Goal: Task Accomplishment & Management: Use online tool/utility

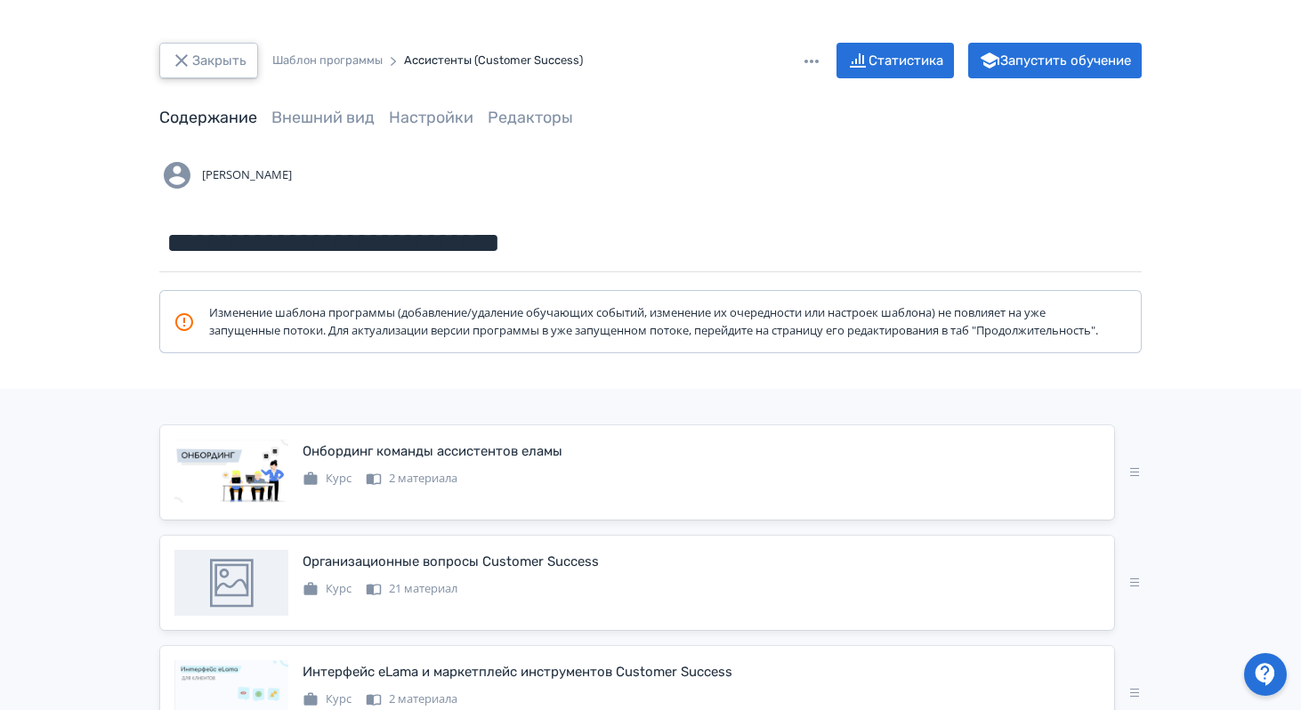
click at [207, 61] on button "Закрыть" at bounding box center [208, 61] width 99 height 36
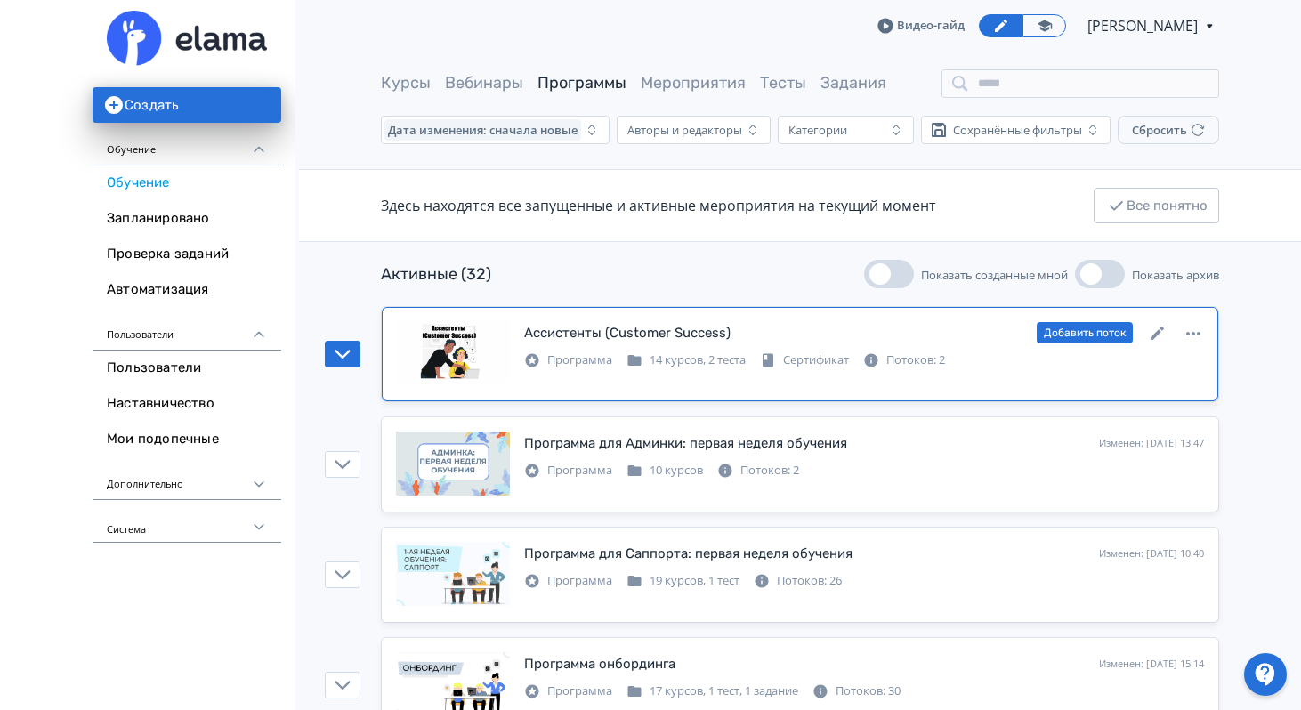
click at [699, 335] on div "Ассистенты (Customer Success)" at bounding box center [627, 333] width 206 height 20
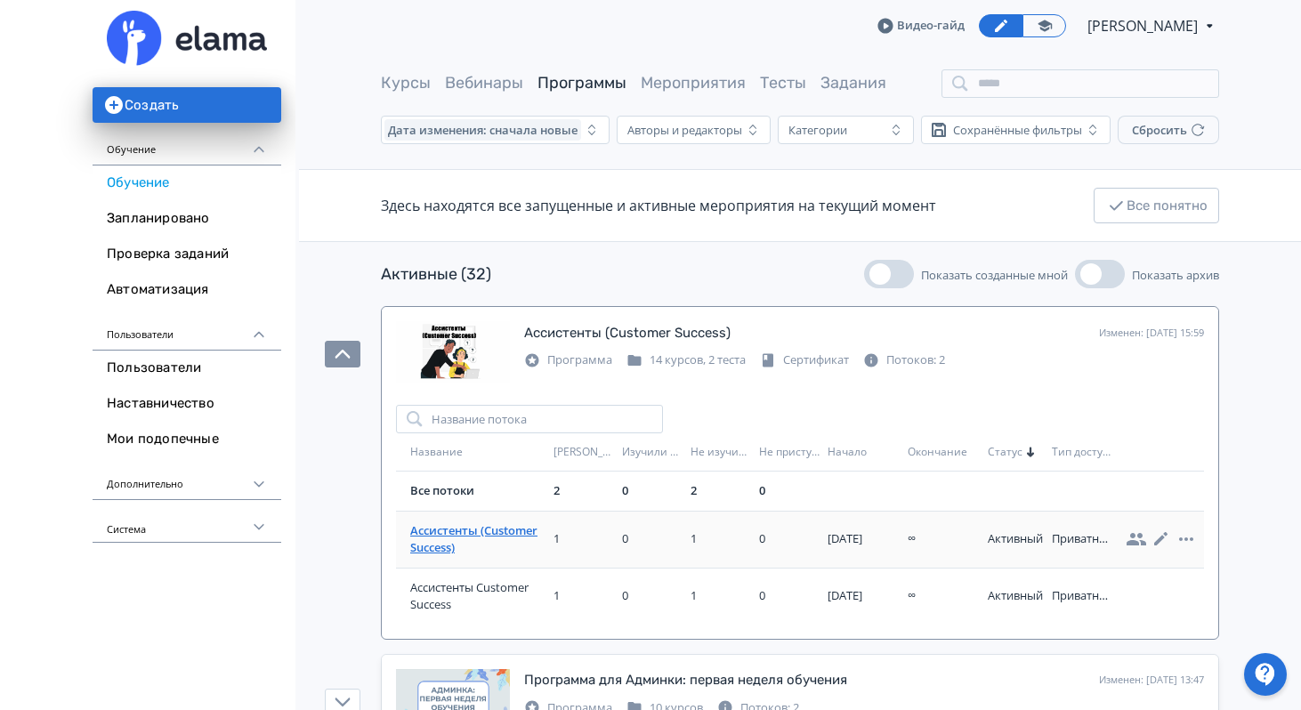
click at [465, 535] on span "Ассистенты (Customer Success)" at bounding box center [478, 539] width 136 height 35
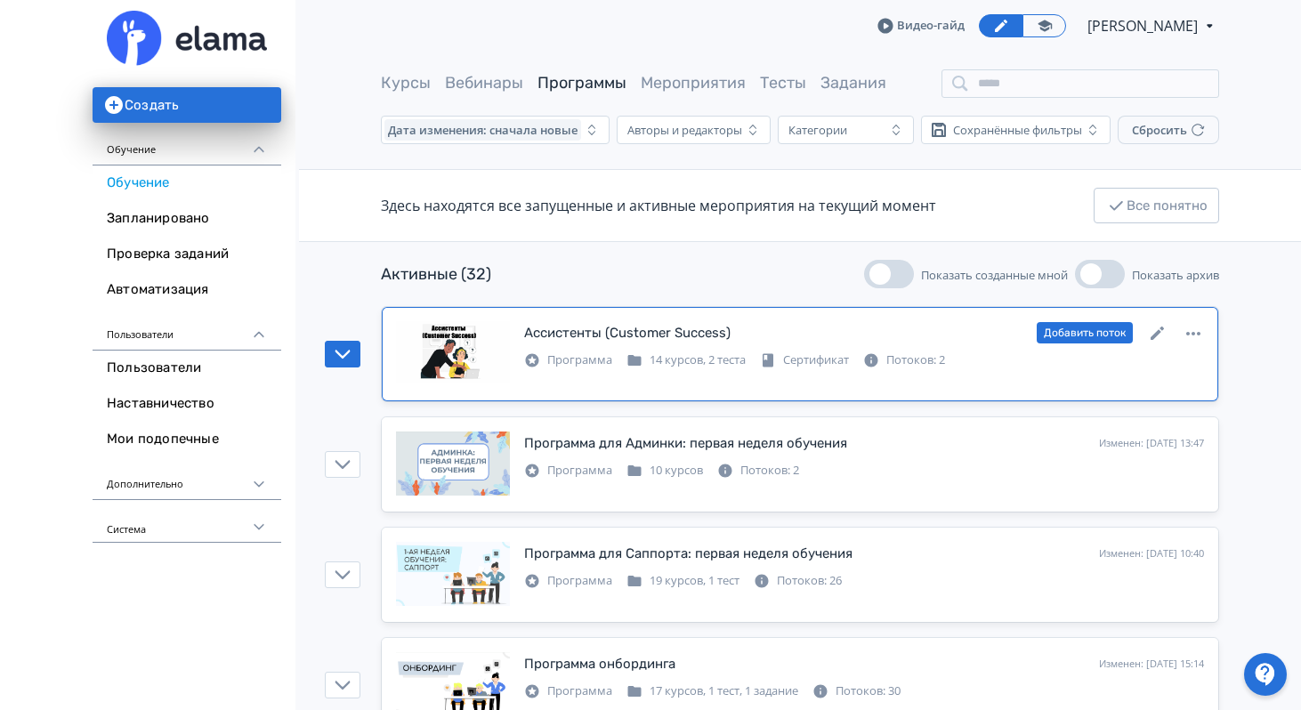
click at [710, 338] on div "Ассистенты (Customer Success)" at bounding box center [627, 333] width 206 height 20
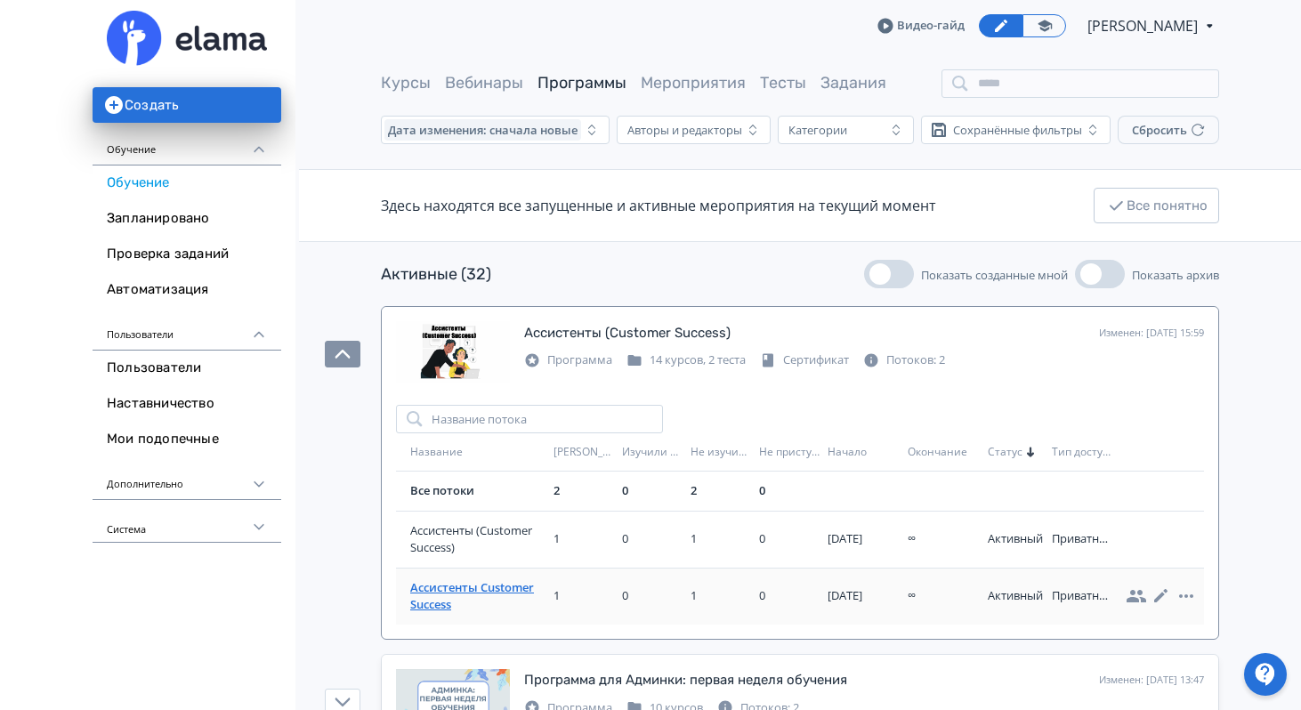
click at [485, 585] on span "Ассистенты Customer Success" at bounding box center [478, 596] width 136 height 35
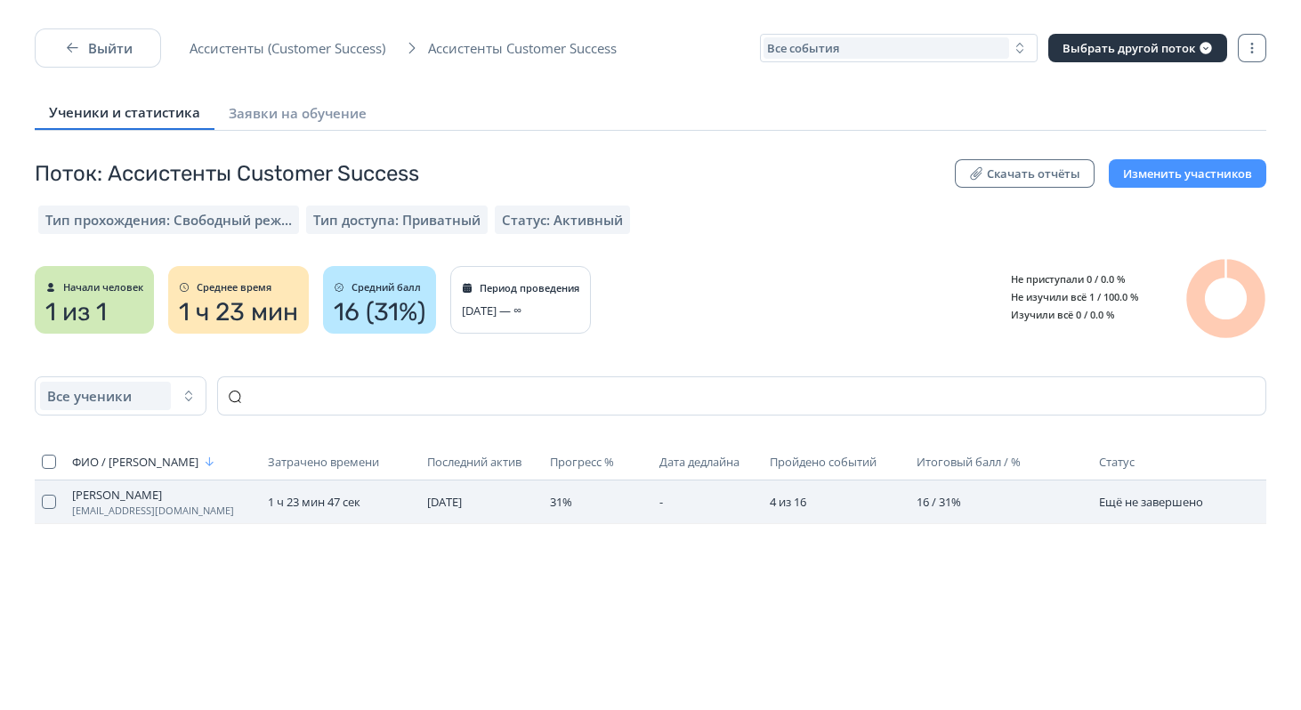
click at [121, 494] on span "[PERSON_NAME]" at bounding box center [163, 495] width 182 height 14
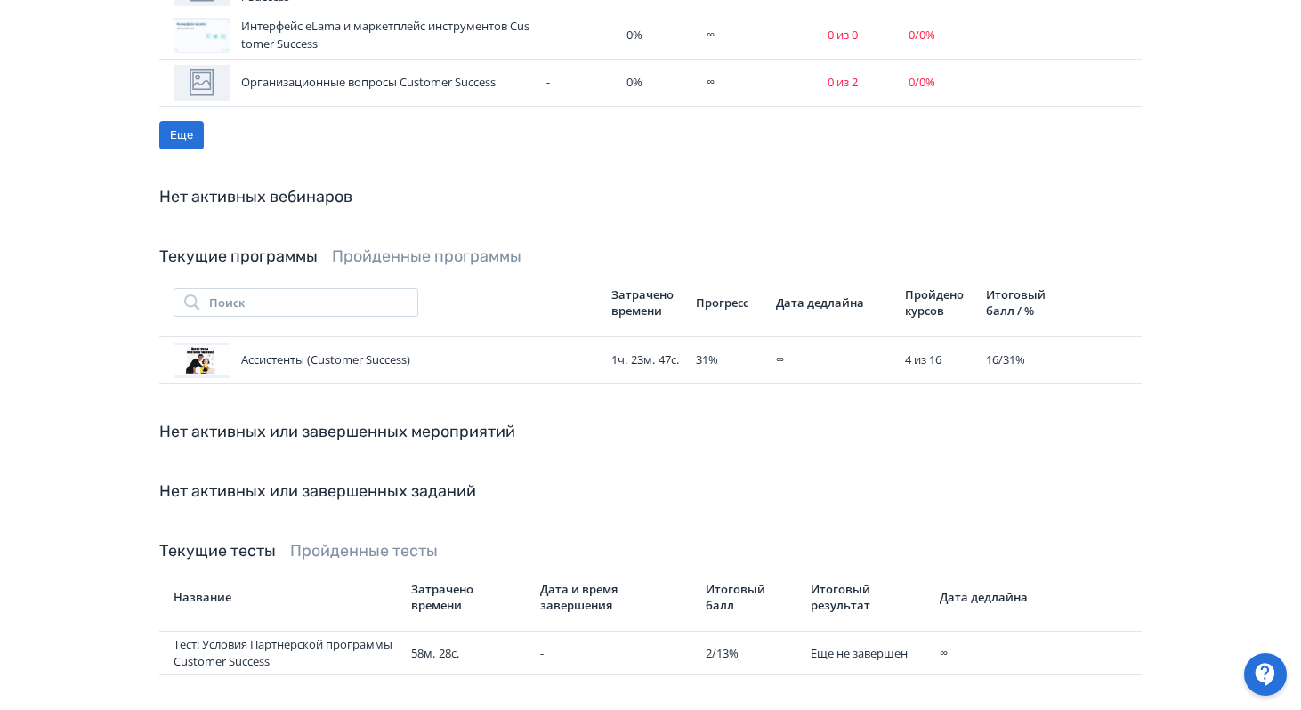
scroll to position [980, 0]
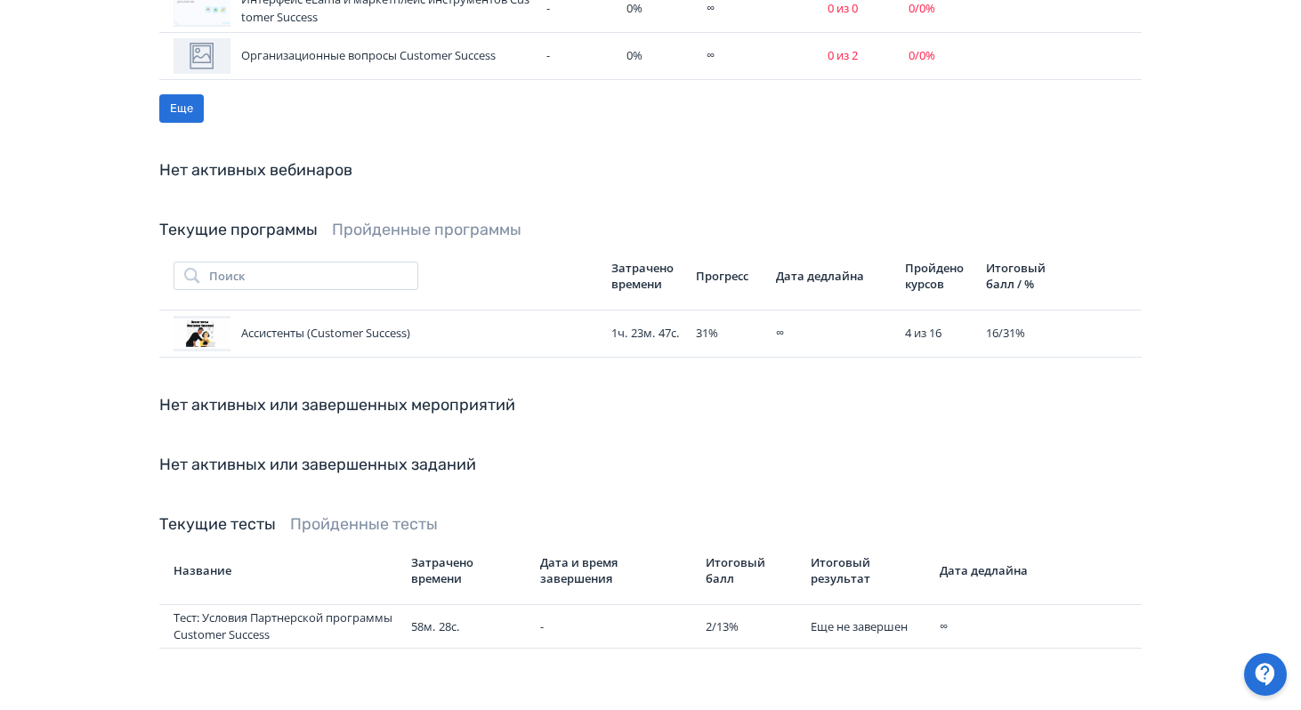
click at [380, 514] on link "Пройденные тесты" at bounding box center [364, 524] width 148 height 20
click at [295, 618] on div "Тест: Целевые схемы Customer Success" at bounding box center [285, 627] width 223 height 18
click at [1078, 616] on icon at bounding box center [1079, 626] width 21 height 21
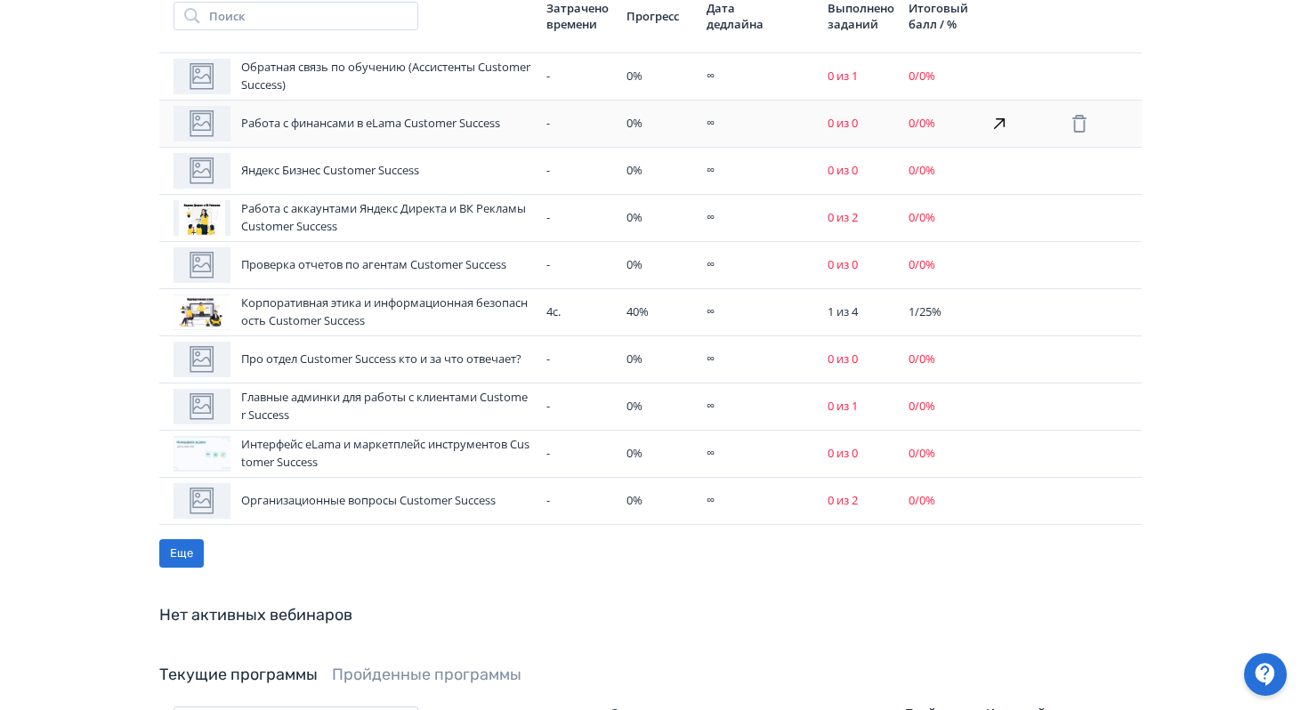
scroll to position [980, 0]
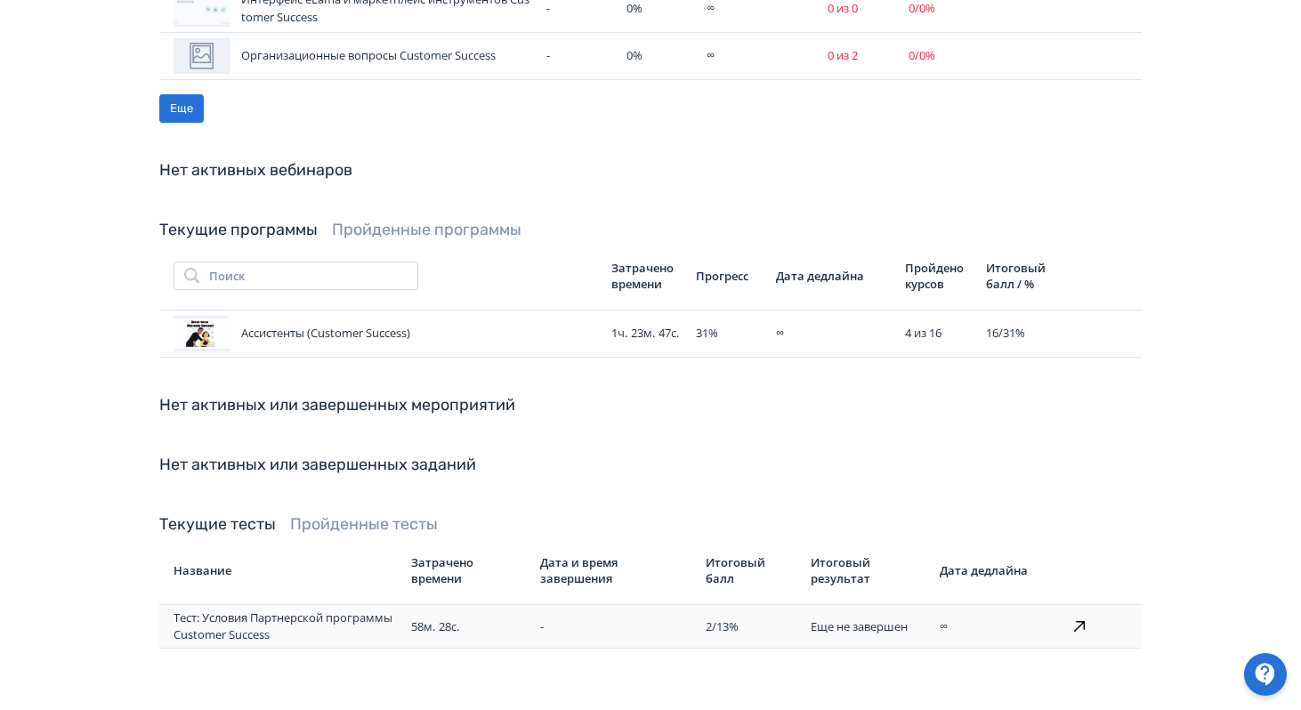
click at [352, 611] on div "Тест: Условия Партнерской программы Customer Success" at bounding box center [285, 627] width 223 height 35
click at [367, 514] on link "Пройденные тесты" at bounding box center [364, 524] width 148 height 20
click at [326, 618] on div "Тест: Целевые схемы Customer Success" at bounding box center [285, 627] width 223 height 18
click at [319, 618] on div "Тест: Целевые схемы Customer Success" at bounding box center [285, 627] width 223 height 18
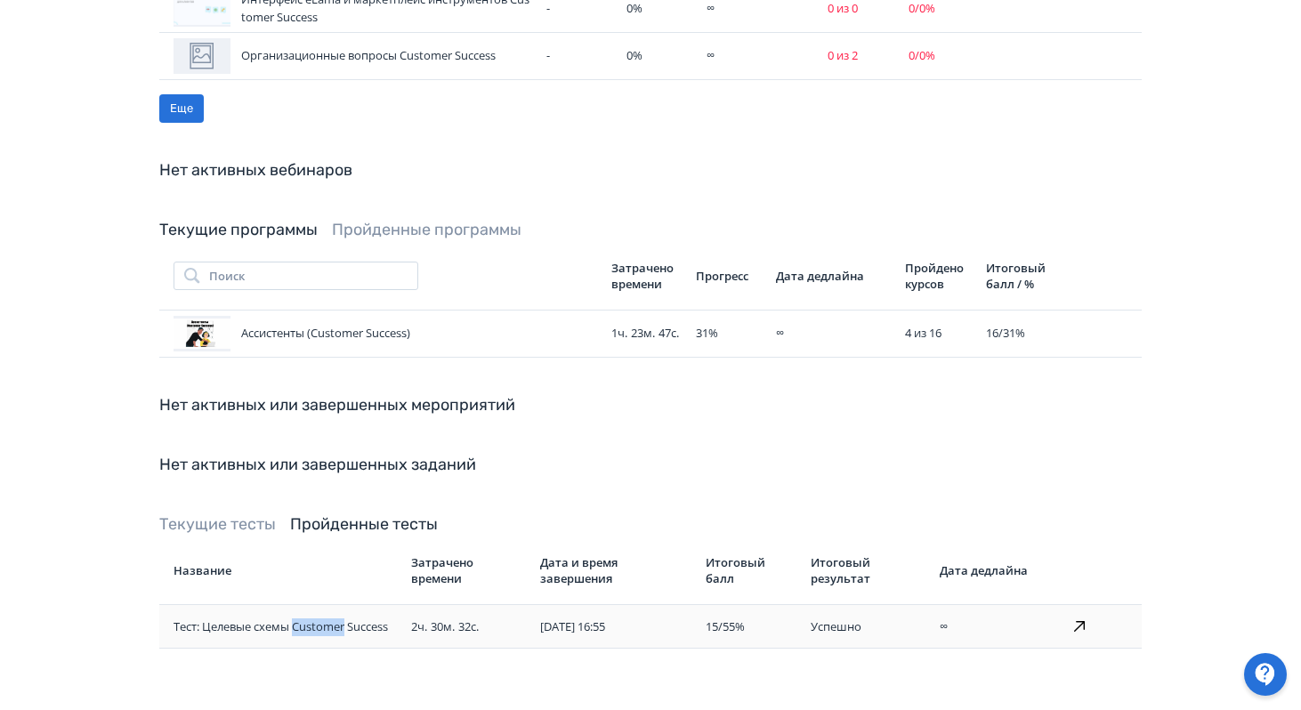
click at [319, 618] on div "Тест: Целевые схемы Customer Success" at bounding box center [285, 627] width 223 height 18
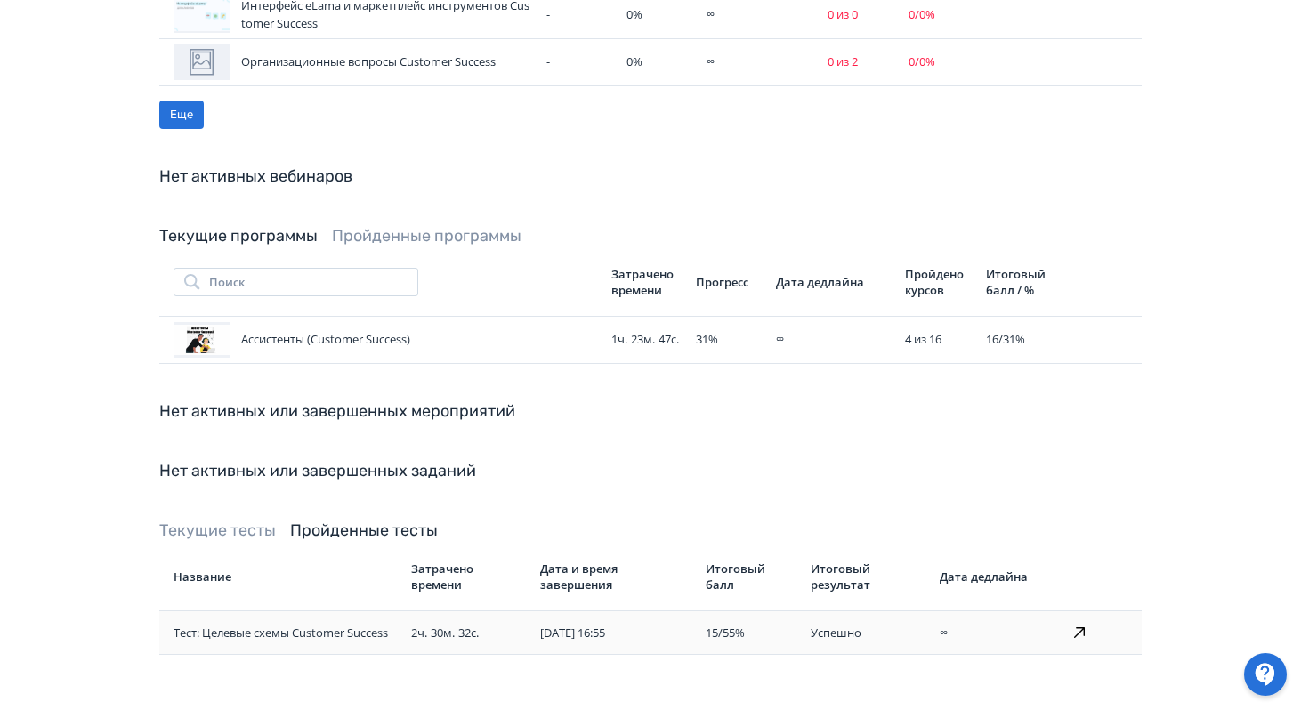
scroll to position [973, 0]
click at [243, 521] on link "Текущие тесты" at bounding box center [217, 531] width 117 height 20
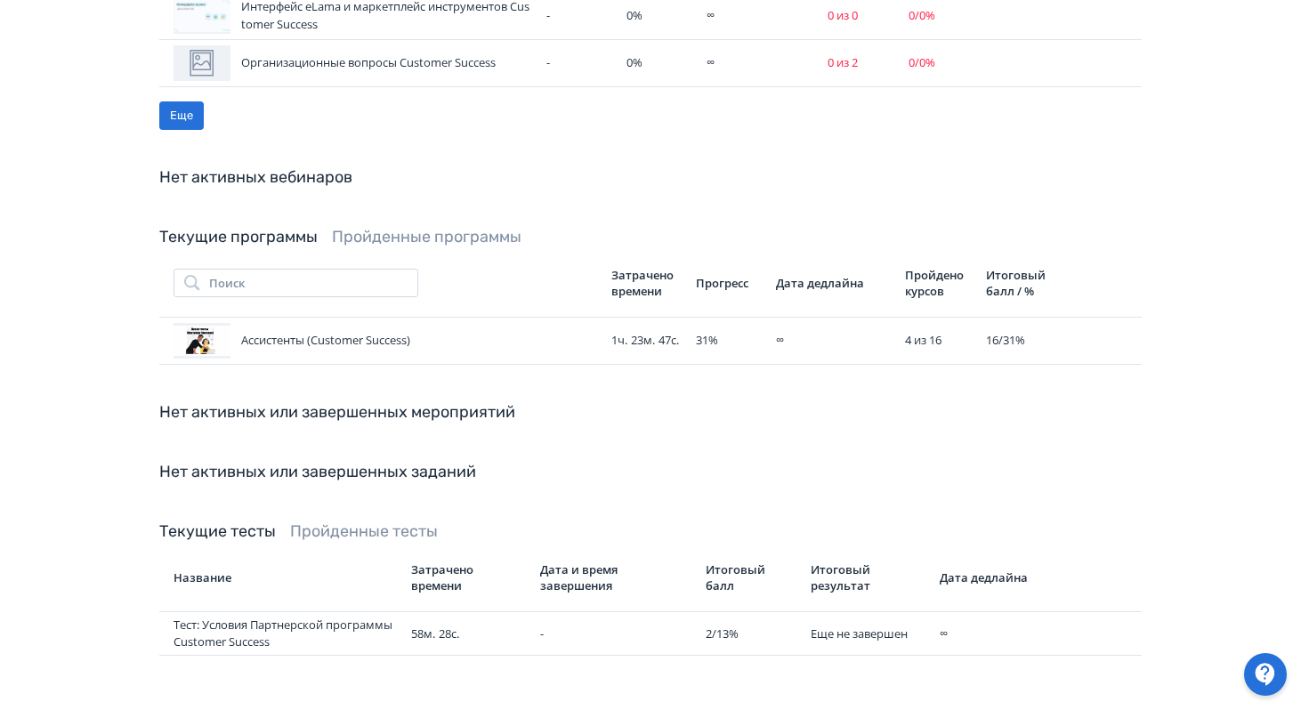
click at [359, 520] on div "Текущие тесты Пройденные тесты Название Затрачено времени Дата и время завершен…" at bounding box center [650, 588] width 982 height 136
click at [363, 521] on link "Пройденные тесты" at bounding box center [364, 531] width 148 height 20
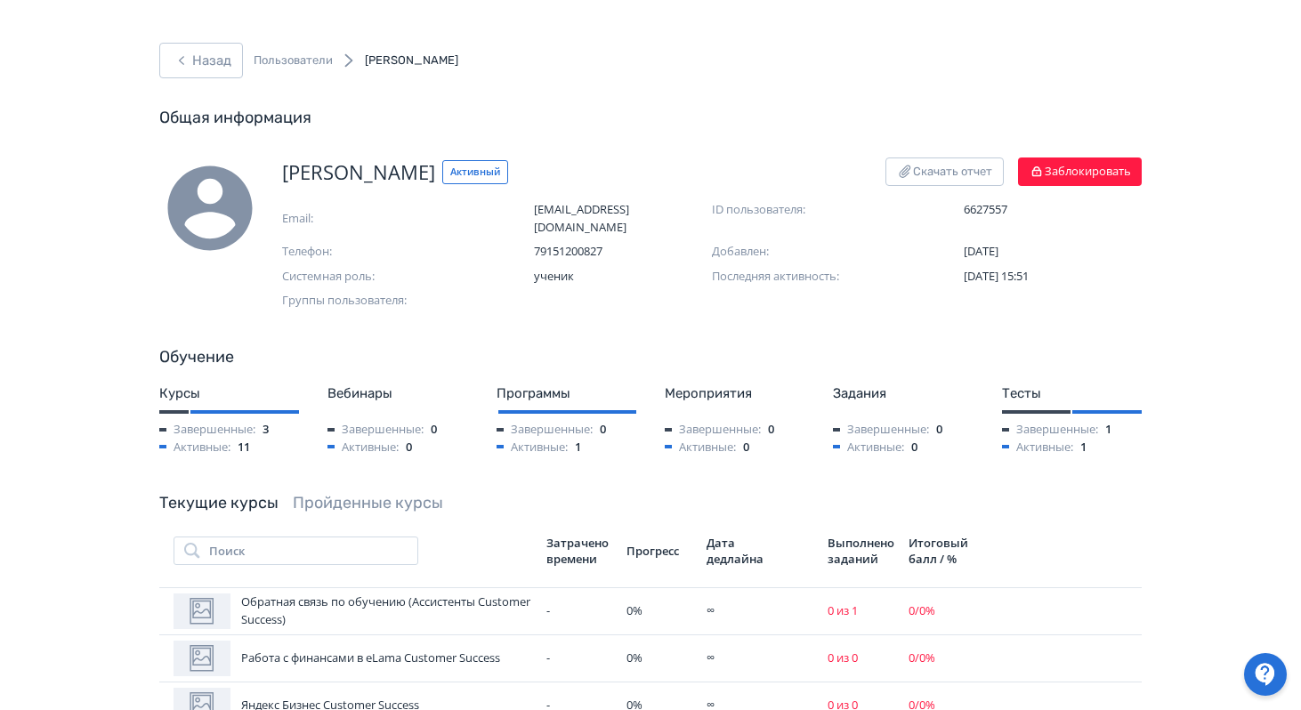
scroll to position [980, 0]
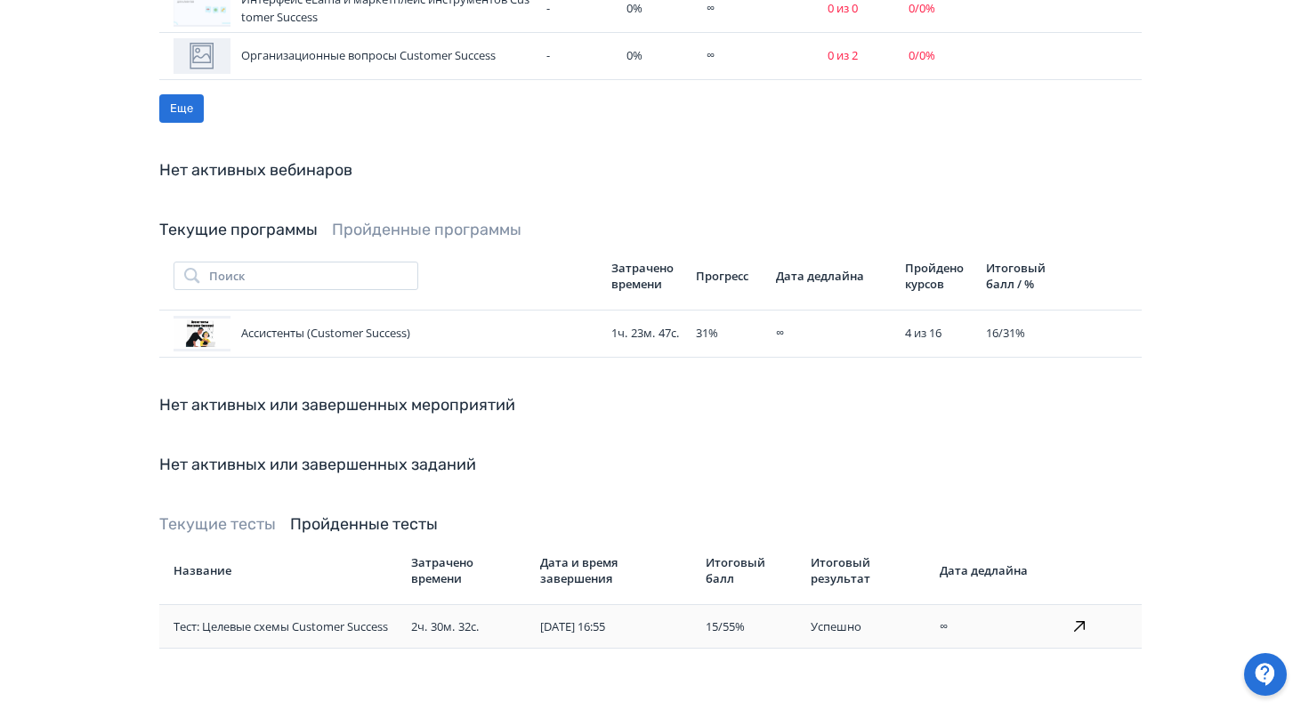
click at [475, 618] on span "32с." at bounding box center [468, 626] width 20 height 16
click at [1077, 616] on icon at bounding box center [1079, 626] width 21 height 21
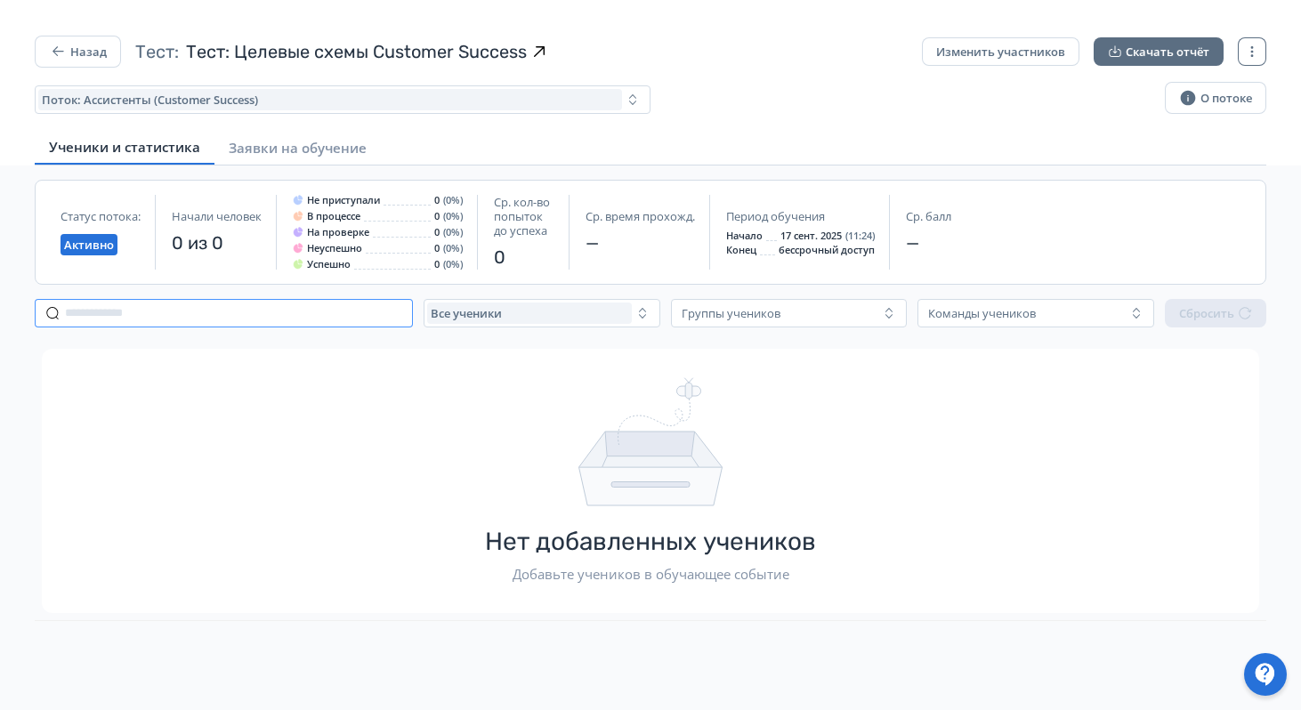
click at [329, 300] on input "text" at bounding box center [224, 313] width 378 height 28
click at [576, 312] on div "Все ученики" at bounding box center [529, 313] width 205 height 21
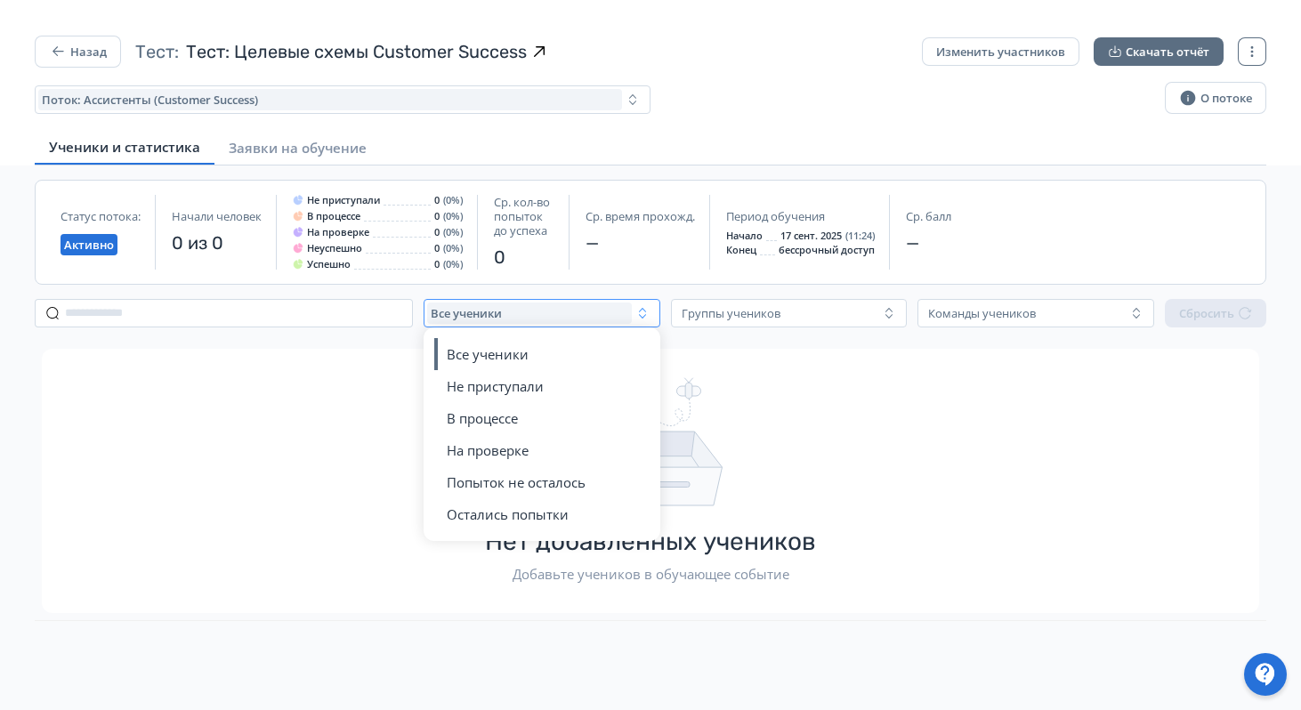
click at [576, 312] on div "Все ученики" at bounding box center [529, 313] width 205 height 21
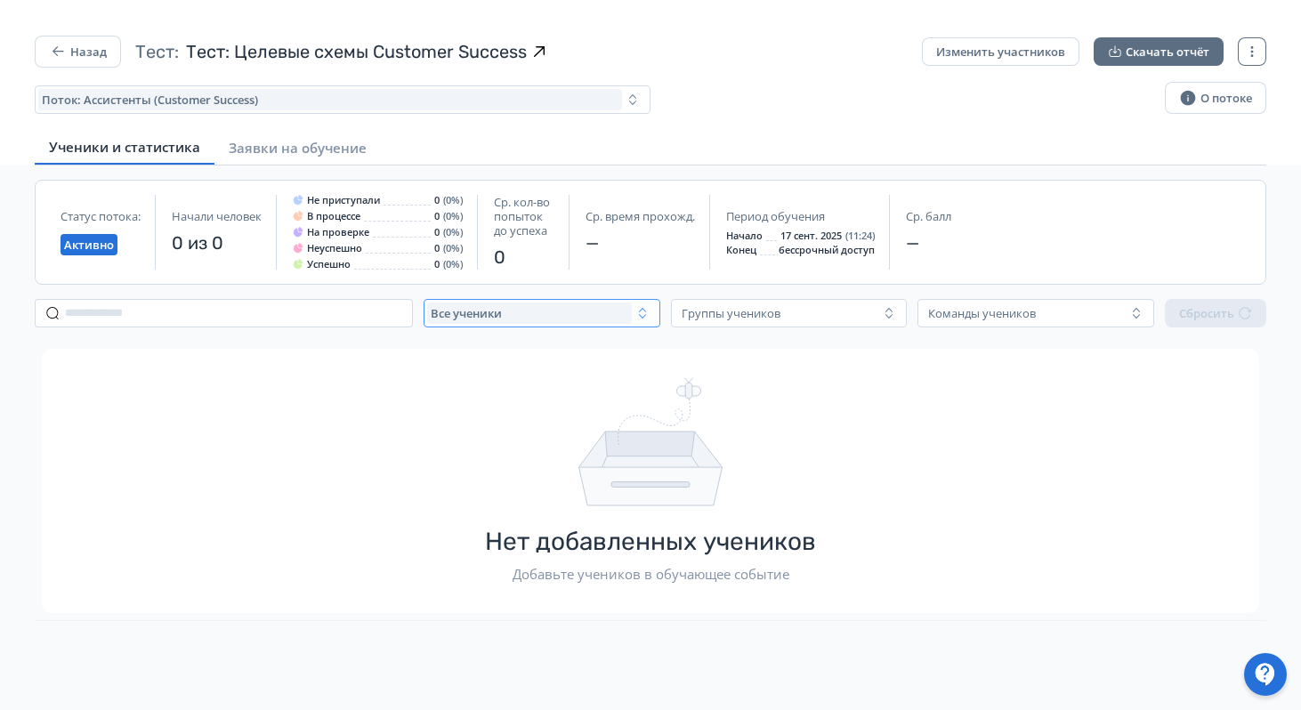
click at [538, 325] on button "Все ученики" at bounding box center [542, 313] width 237 height 28
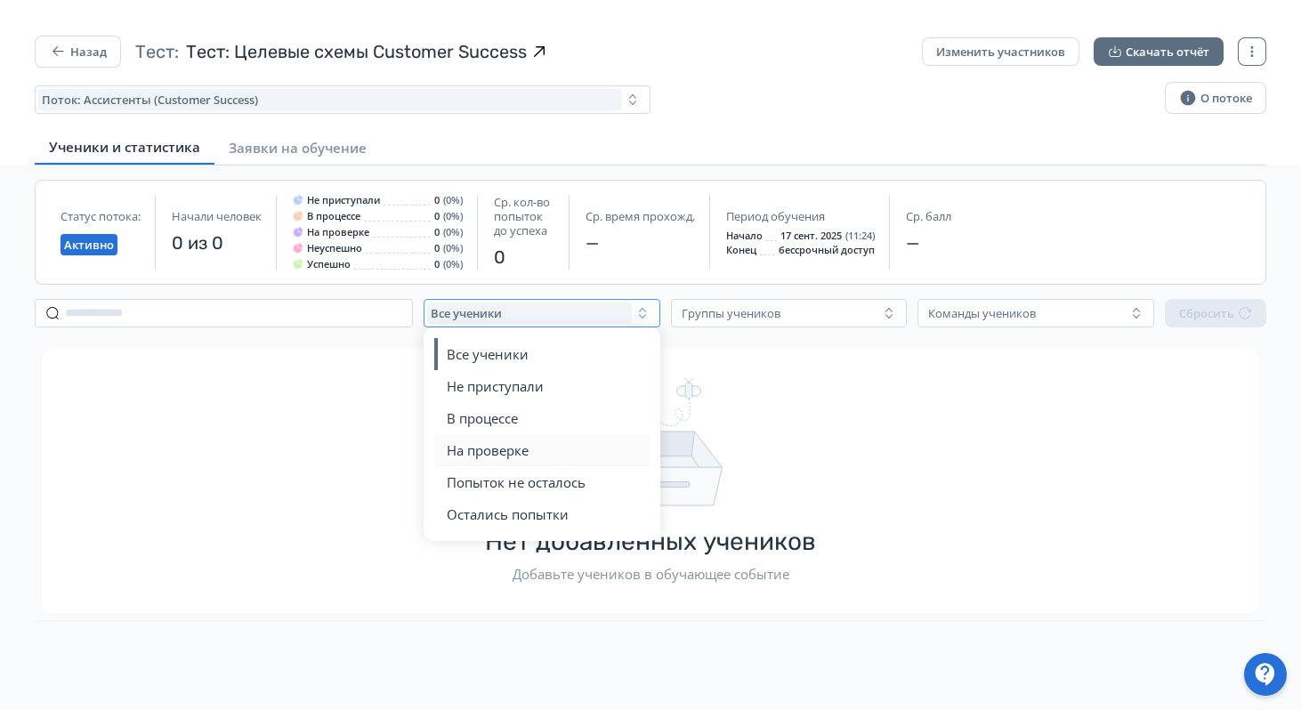
click at [498, 448] on span "На проверке" at bounding box center [488, 450] width 82 height 18
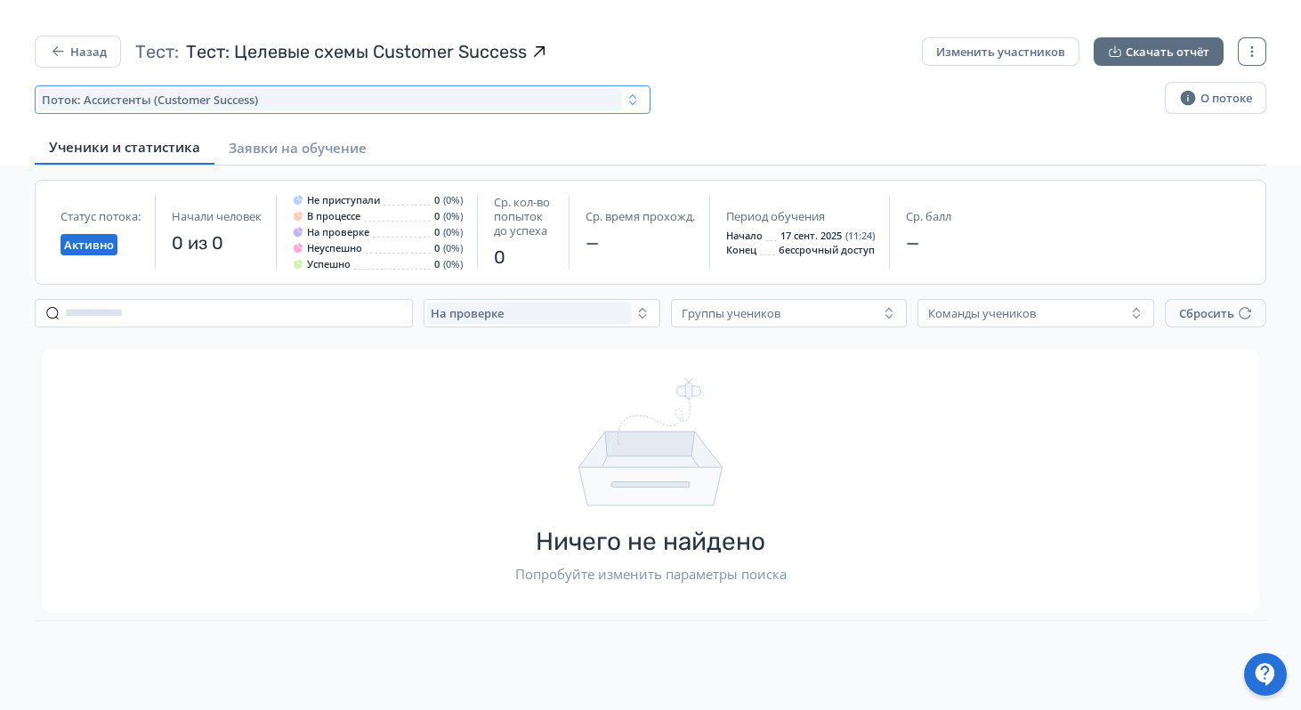
click at [256, 100] on span "Поток: Ассистенты (Customer Success)" at bounding box center [150, 100] width 216 height 14
click at [715, 86] on div "Поток: Ассистенты (Customer Success) О потоке" at bounding box center [650, 99] width 1231 height 35
click at [634, 97] on icon "button" at bounding box center [633, 100] width 14 height 14
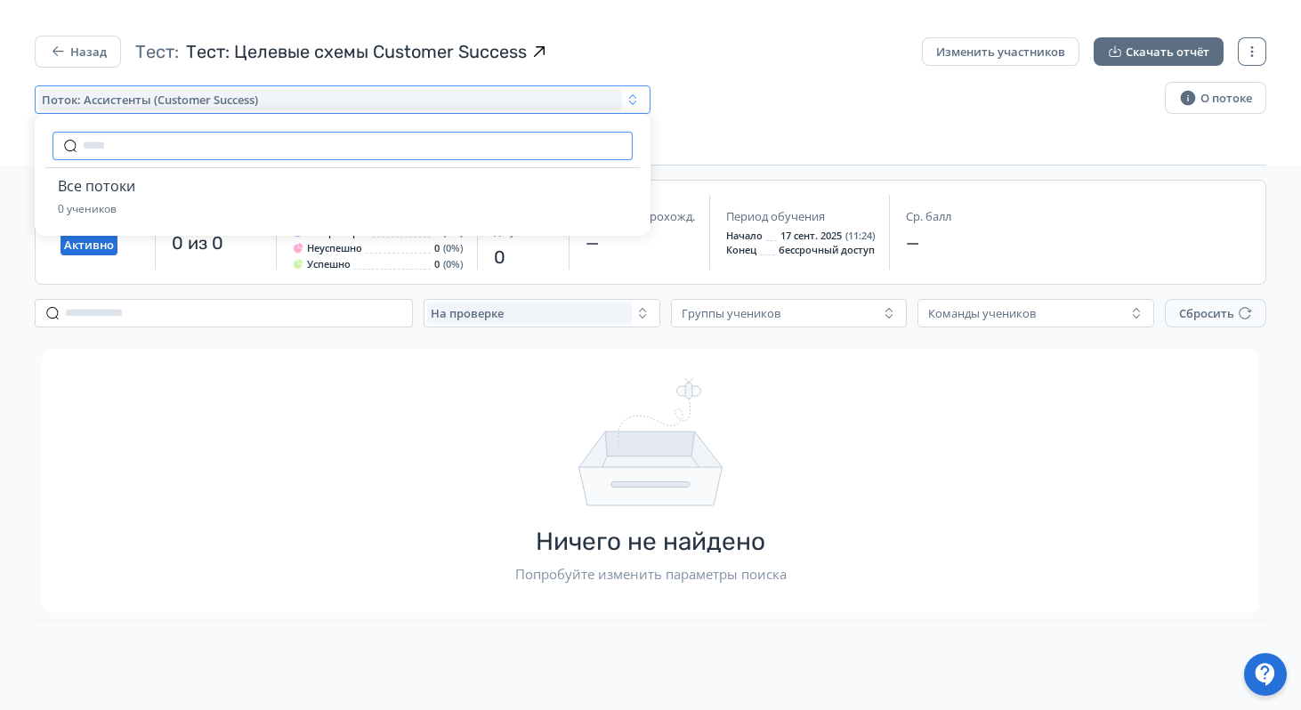
click at [436, 152] on input "text" at bounding box center [342, 146] width 580 height 28
type input "***"
click at [789, 60] on div "Тест: Тест: Целевые схемы Customer Success" at bounding box center [521, 52] width 772 height 32
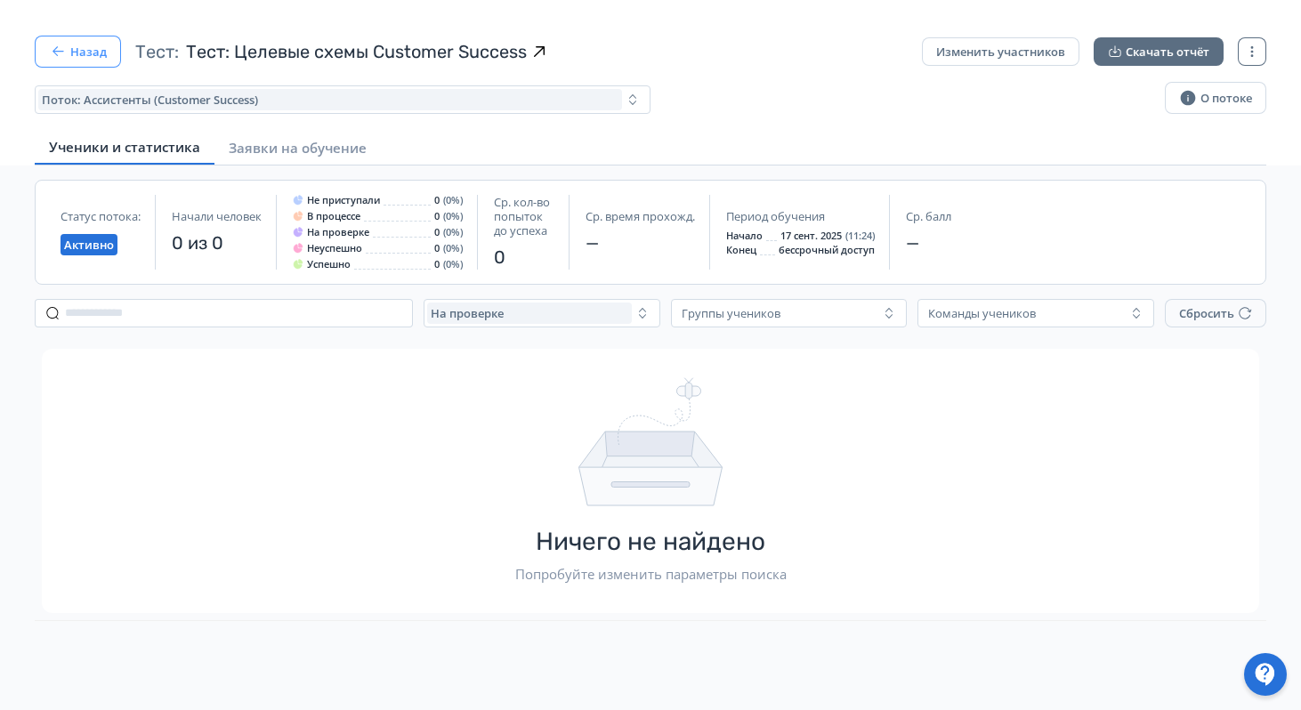
click at [77, 59] on button "Назад" at bounding box center [78, 52] width 86 height 32
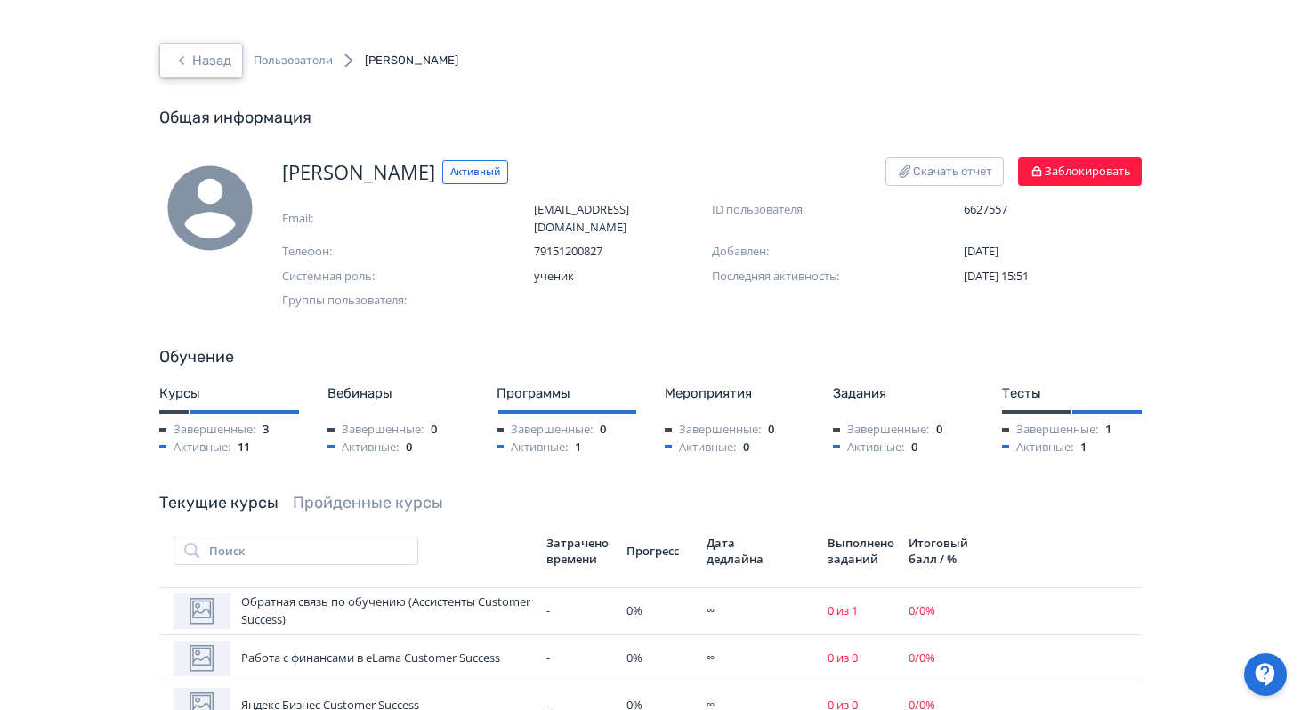
click at [198, 61] on button "Назад" at bounding box center [201, 61] width 84 height 36
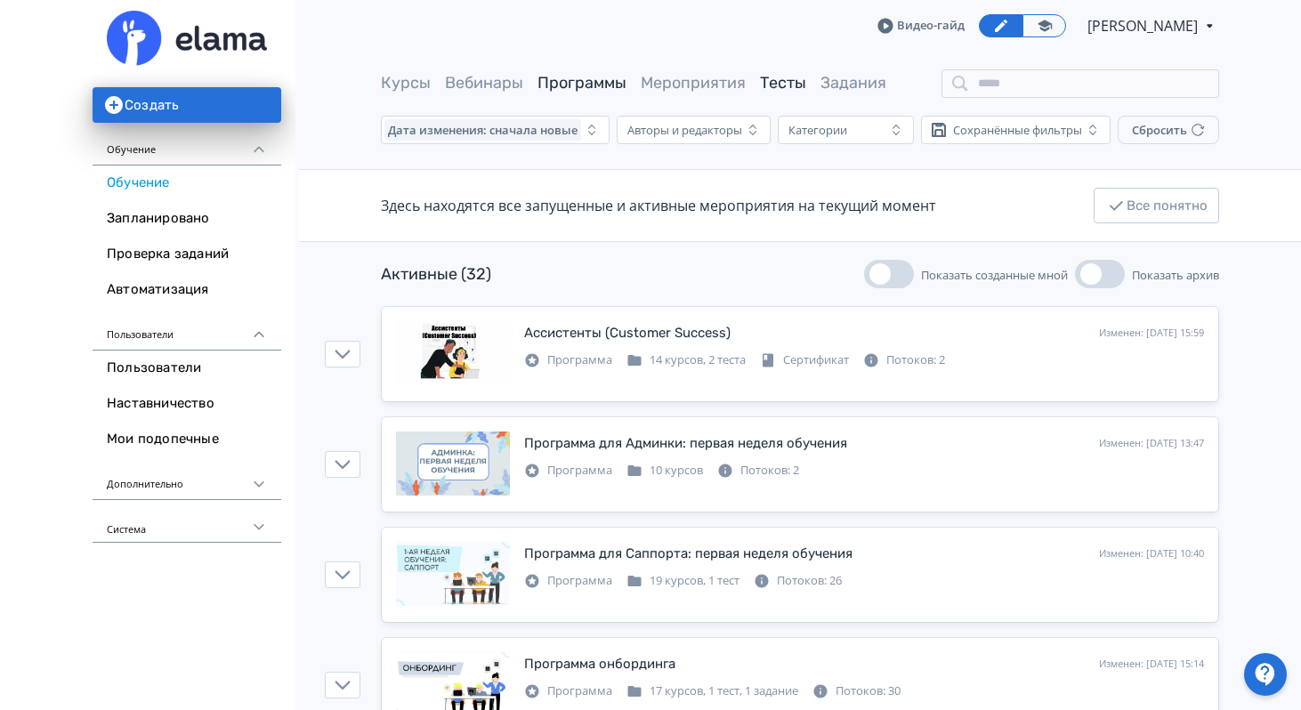
click at [785, 88] on link "Тесты" at bounding box center [783, 83] width 46 height 20
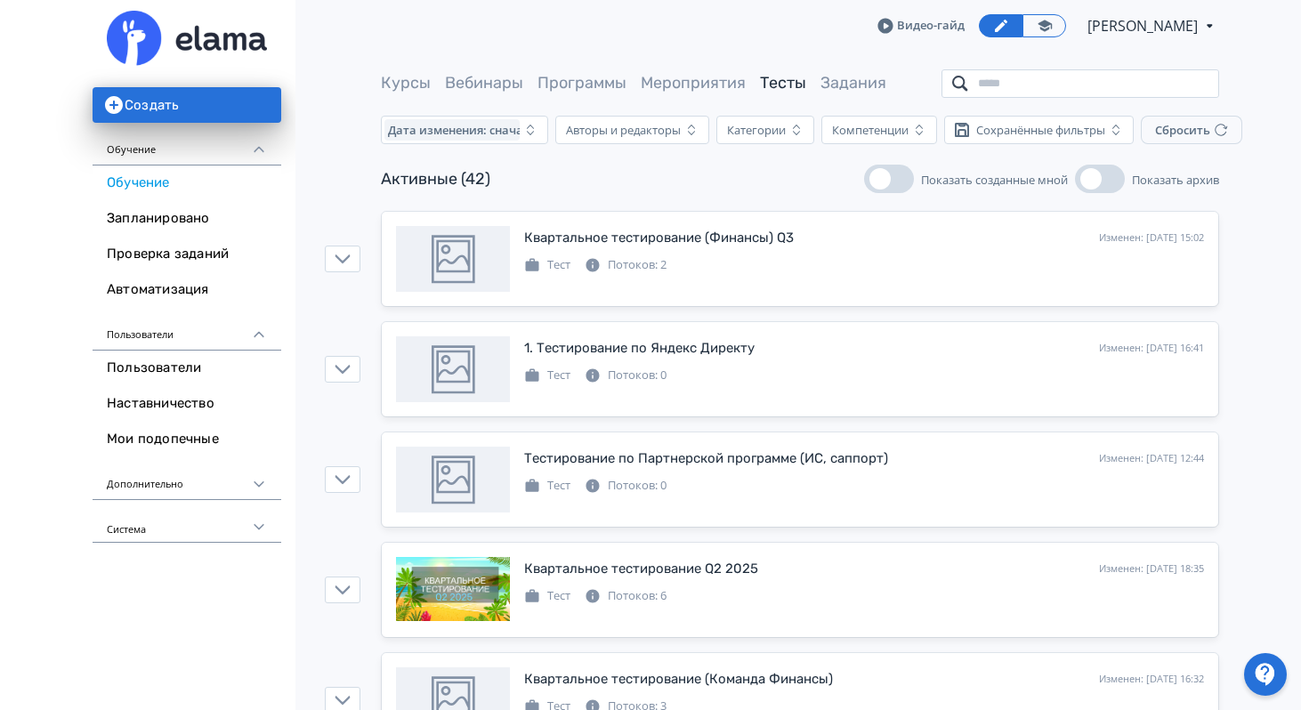
click at [1062, 88] on input "search" at bounding box center [1080, 83] width 278 height 28
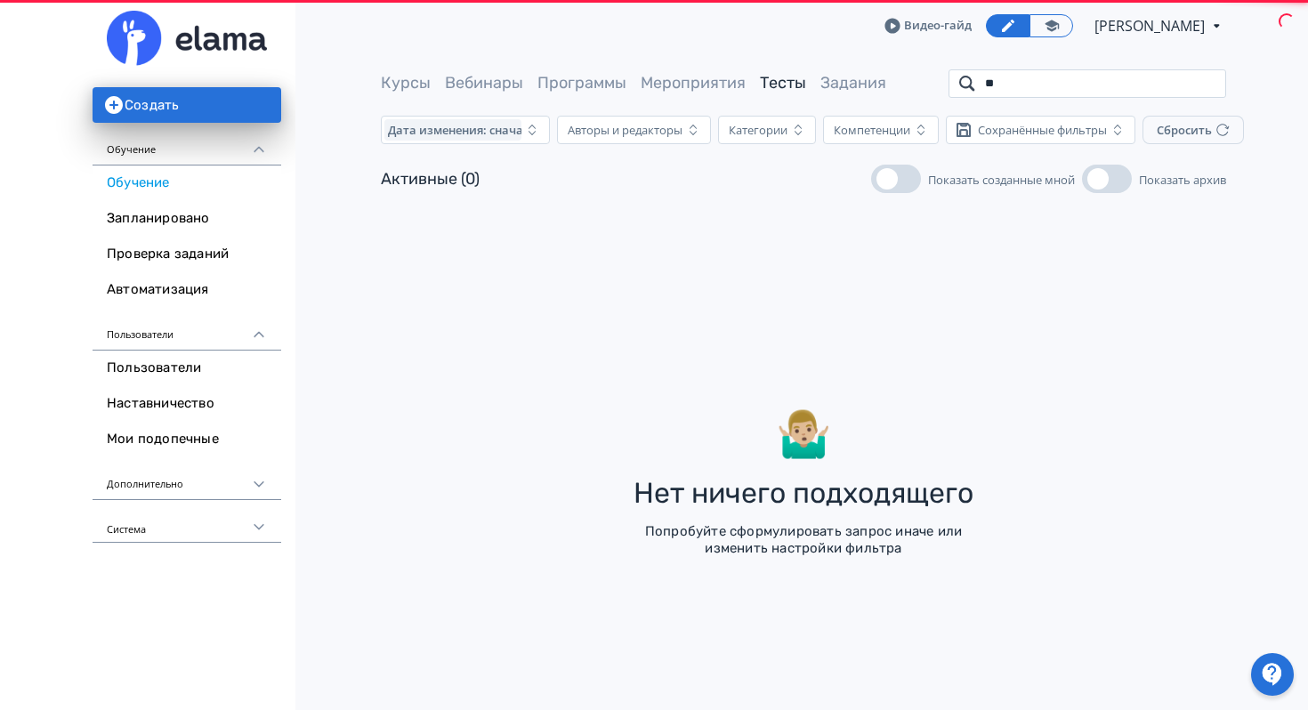
type input "*"
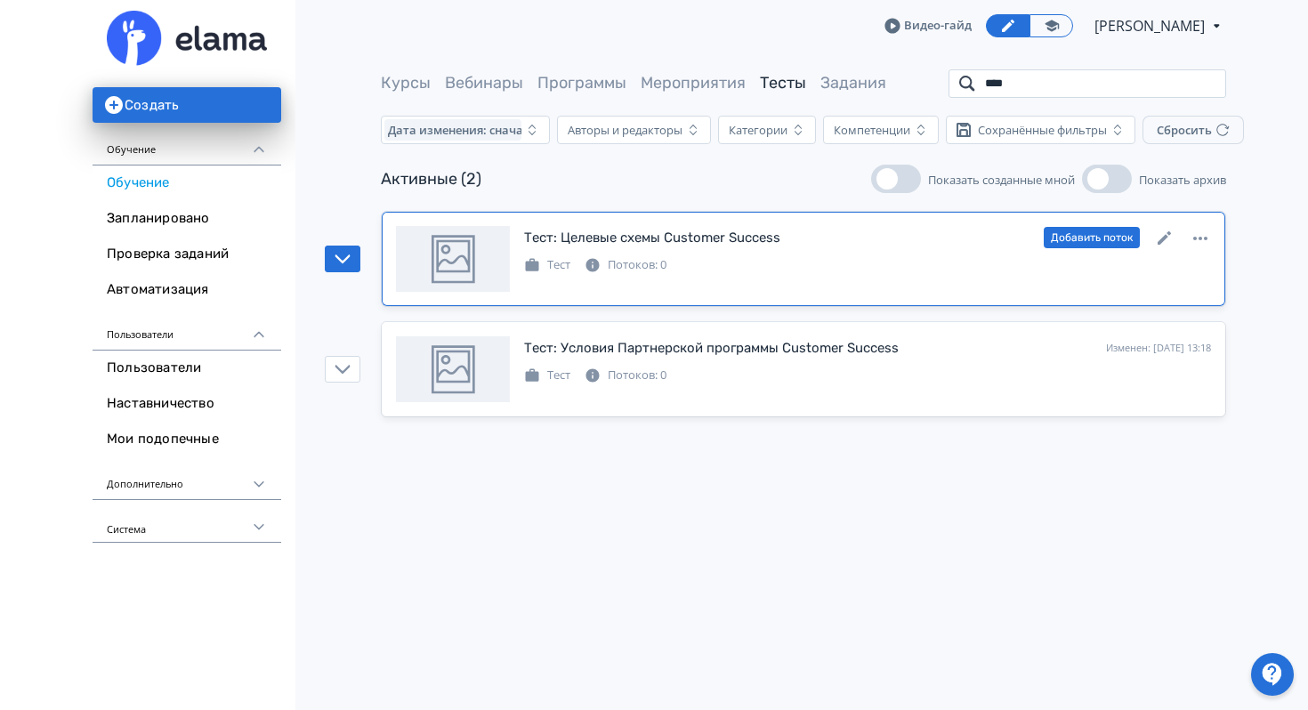
type input "****"
click at [834, 273] on div "[PERSON_NAME]: 0" at bounding box center [867, 263] width 687 height 21
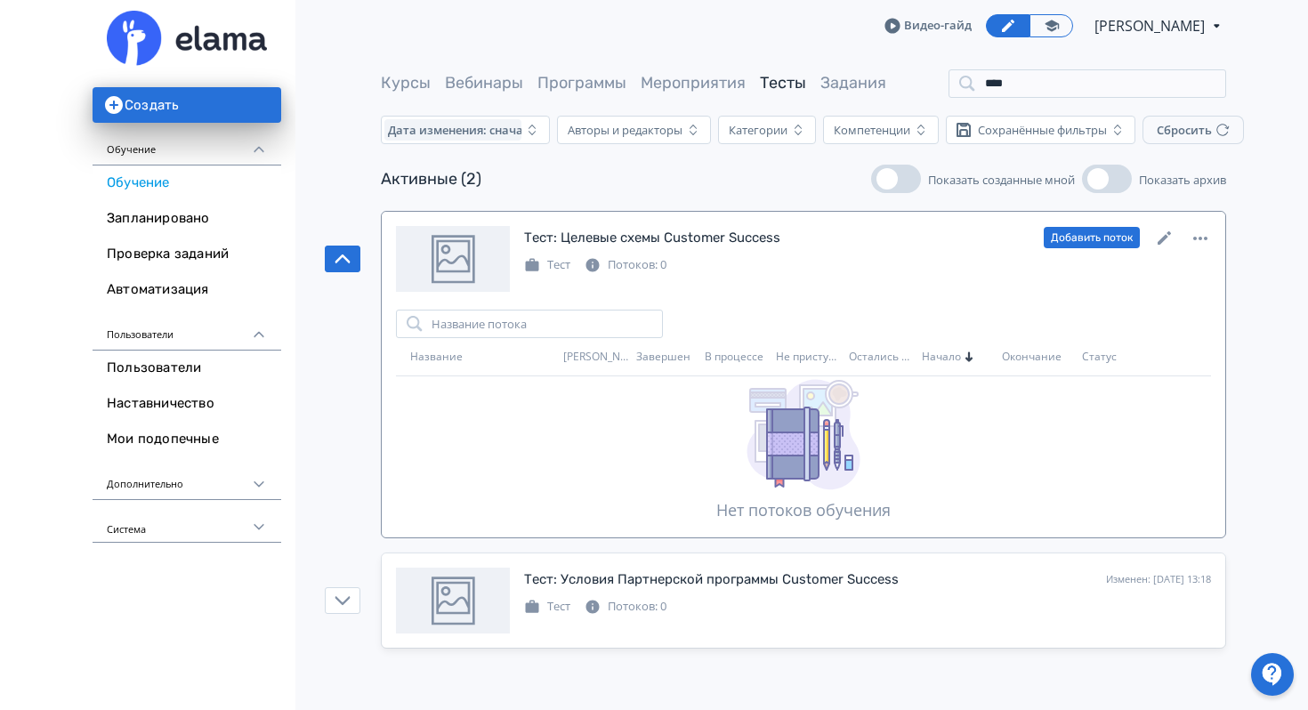
click at [834, 273] on div "[PERSON_NAME]: 0" at bounding box center [867, 263] width 687 height 21
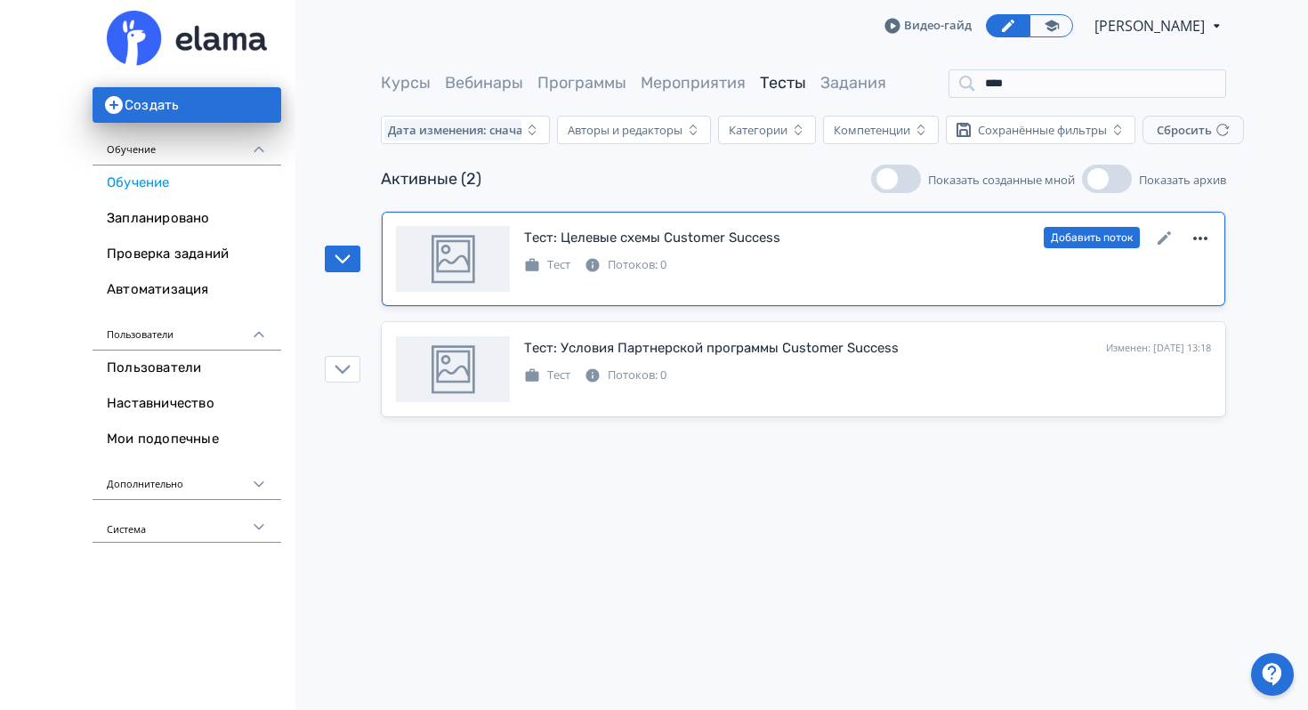
click at [1199, 244] on icon at bounding box center [1200, 238] width 21 height 21
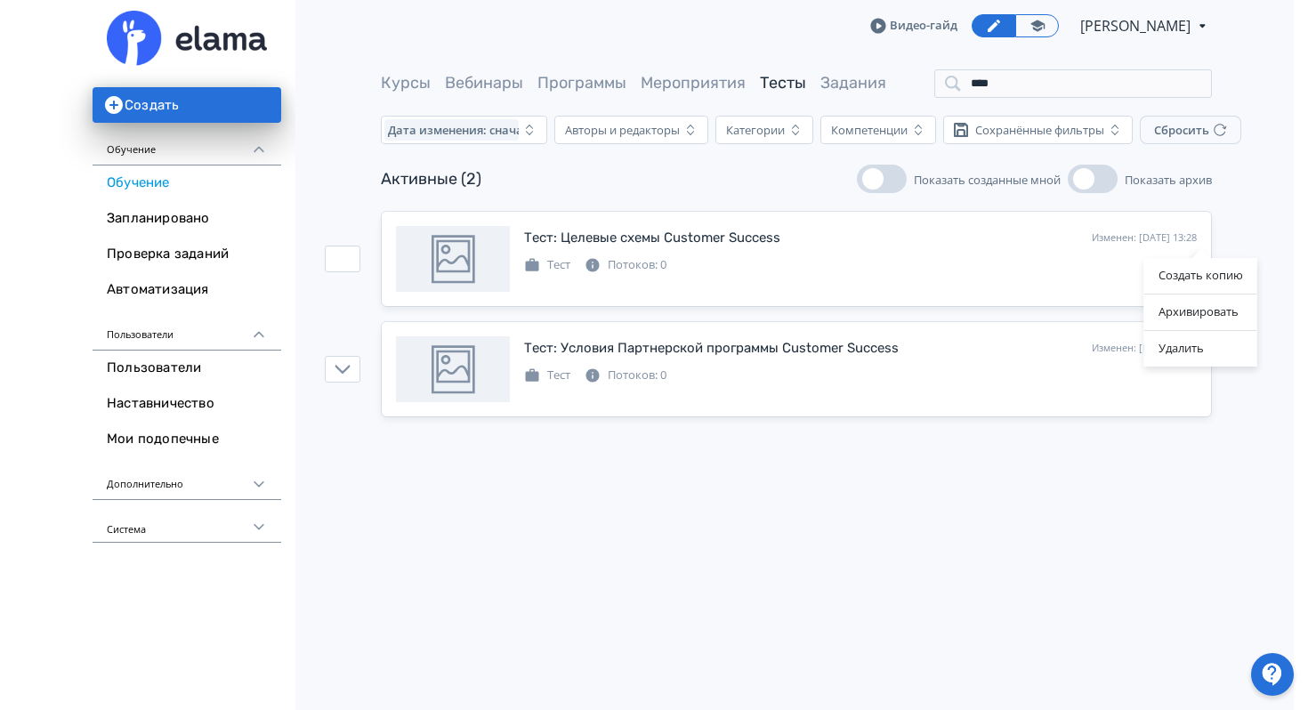
click at [917, 606] on div "Создать копию Архивировать Удалить" at bounding box center [654, 355] width 1308 height 710
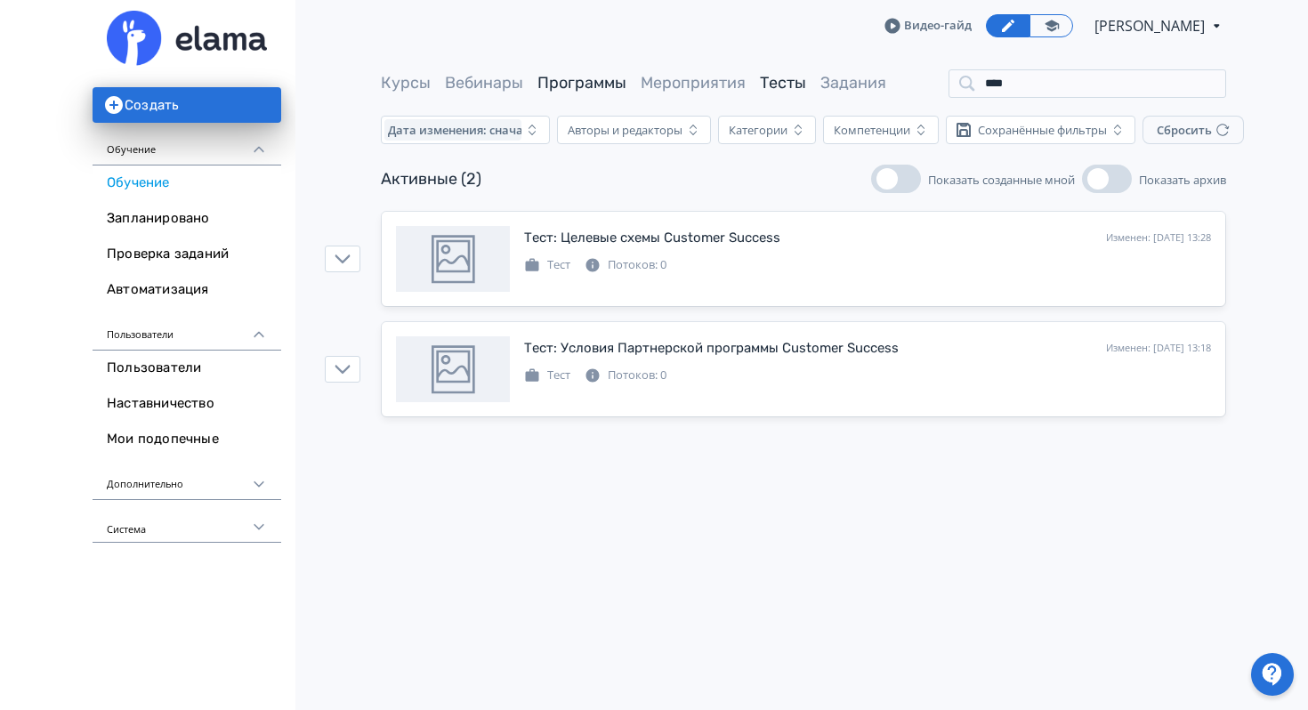
click at [591, 81] on link "Программы" at bounding box center [581, 83] width 89 height 20
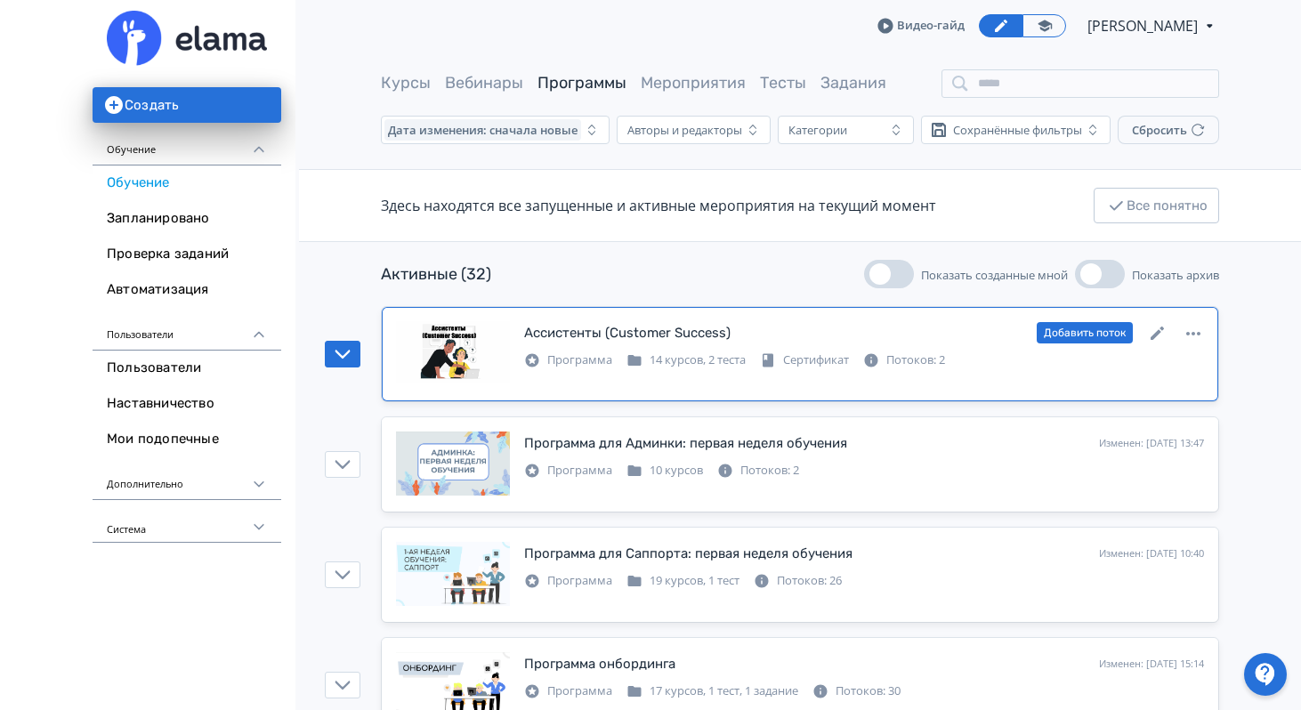
click at [687, 321] on div "Ассистенты (Customer Success) Изменен: [DATE] 15:59 Добавить поток" at bounding box center [864, 332] width 680 height 23
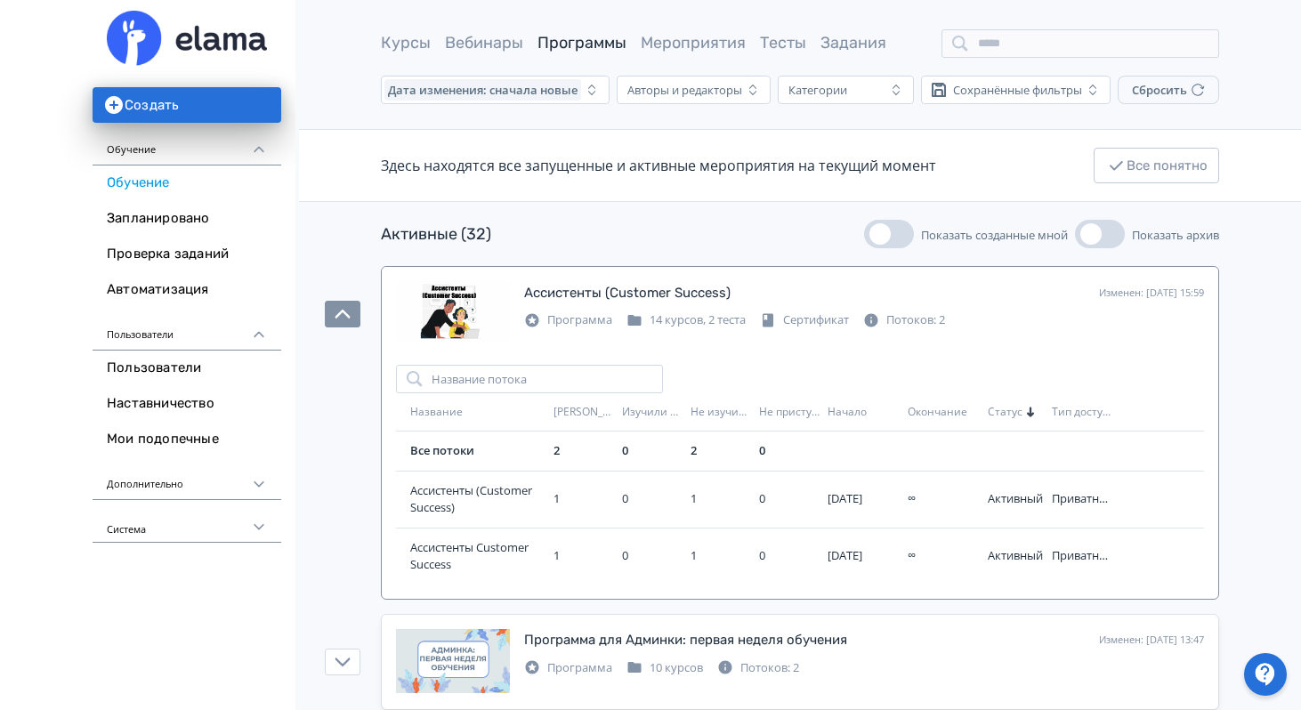
scroll to position [46, 0]
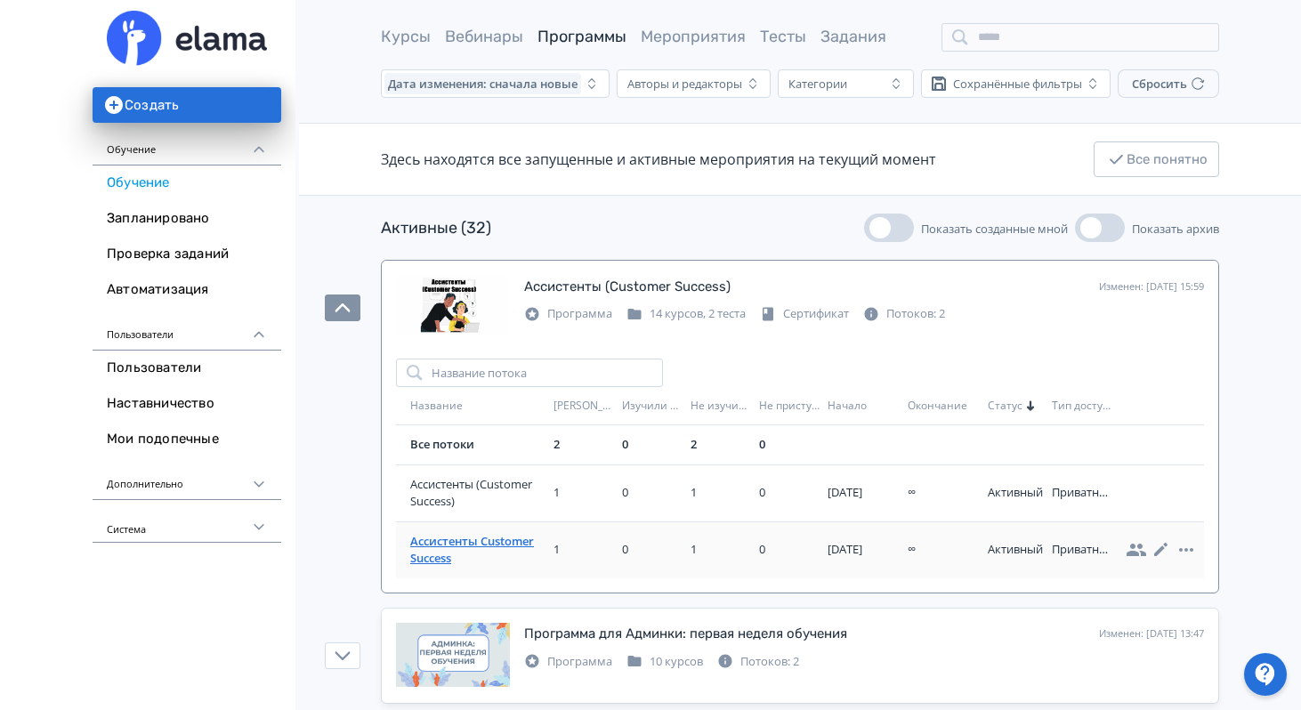
click at [494, 538] on span "Ассистенты Customer Success" at bounding box center [478, 550] width 136 height 35
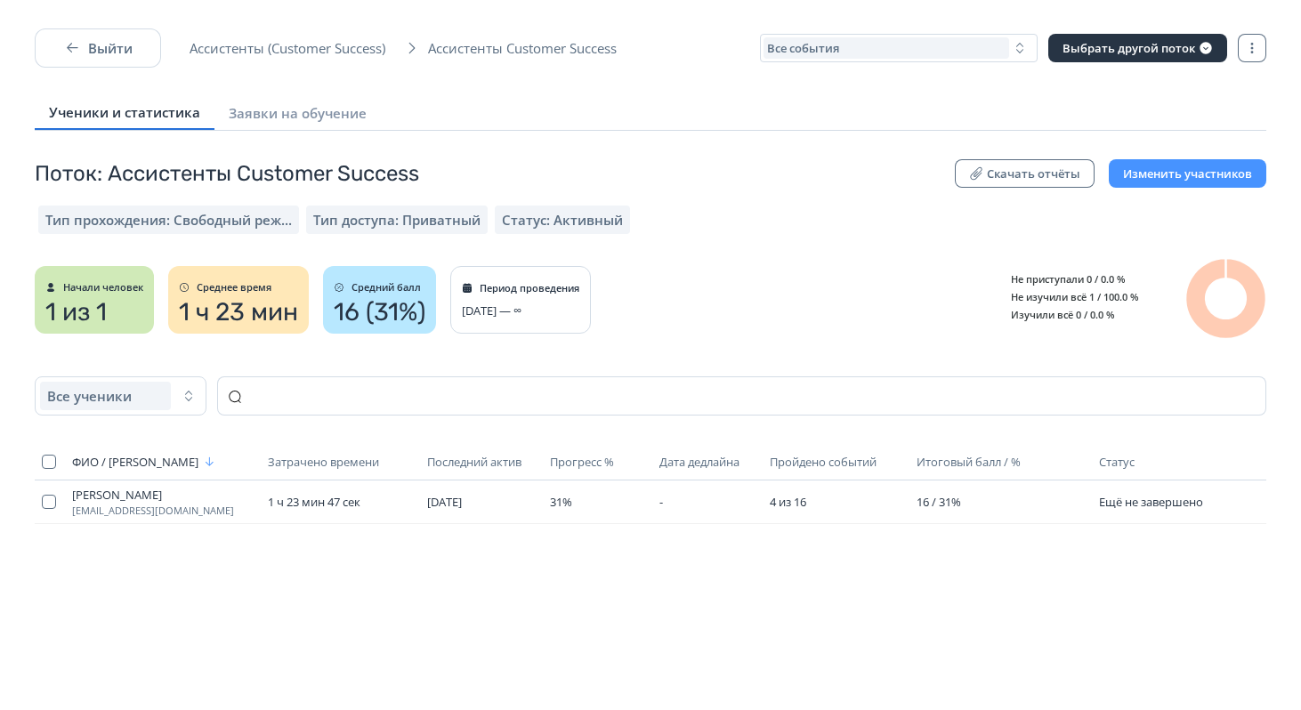
scroll to position [28, 0]
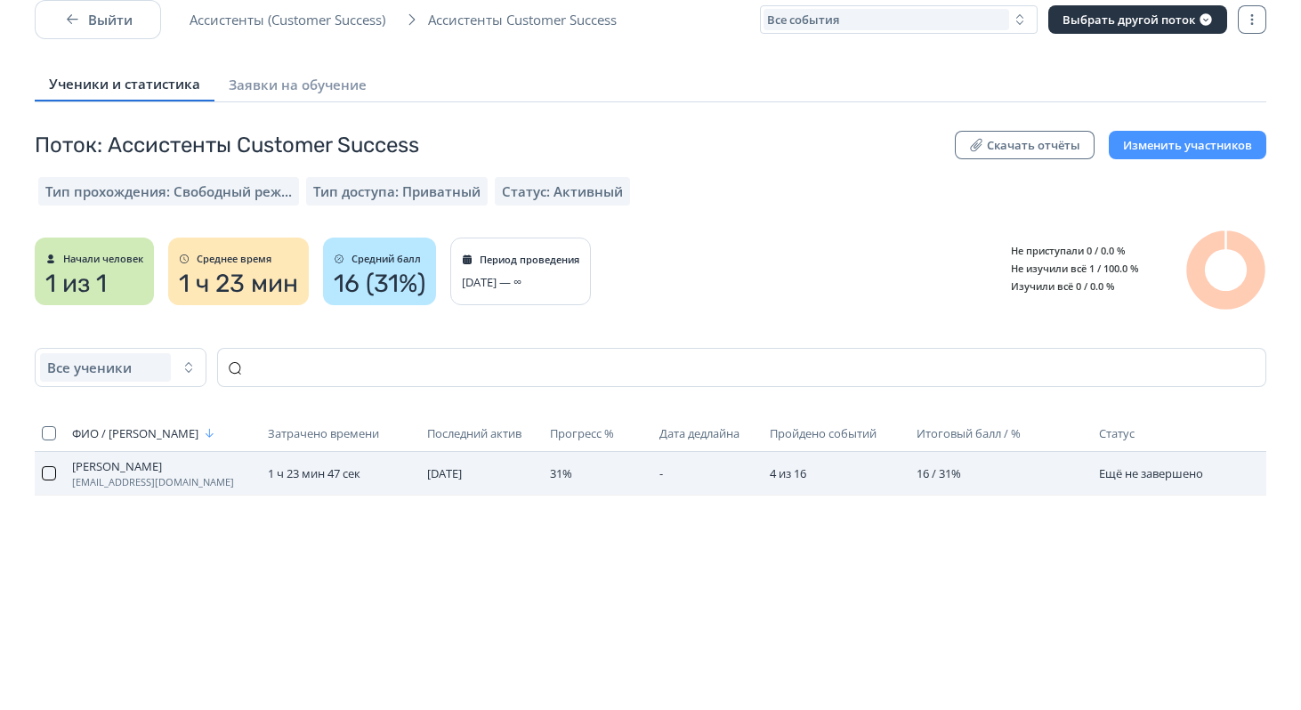
click at [44, 475] on button "button" at bounding box center [49, 473] width 14 height 14
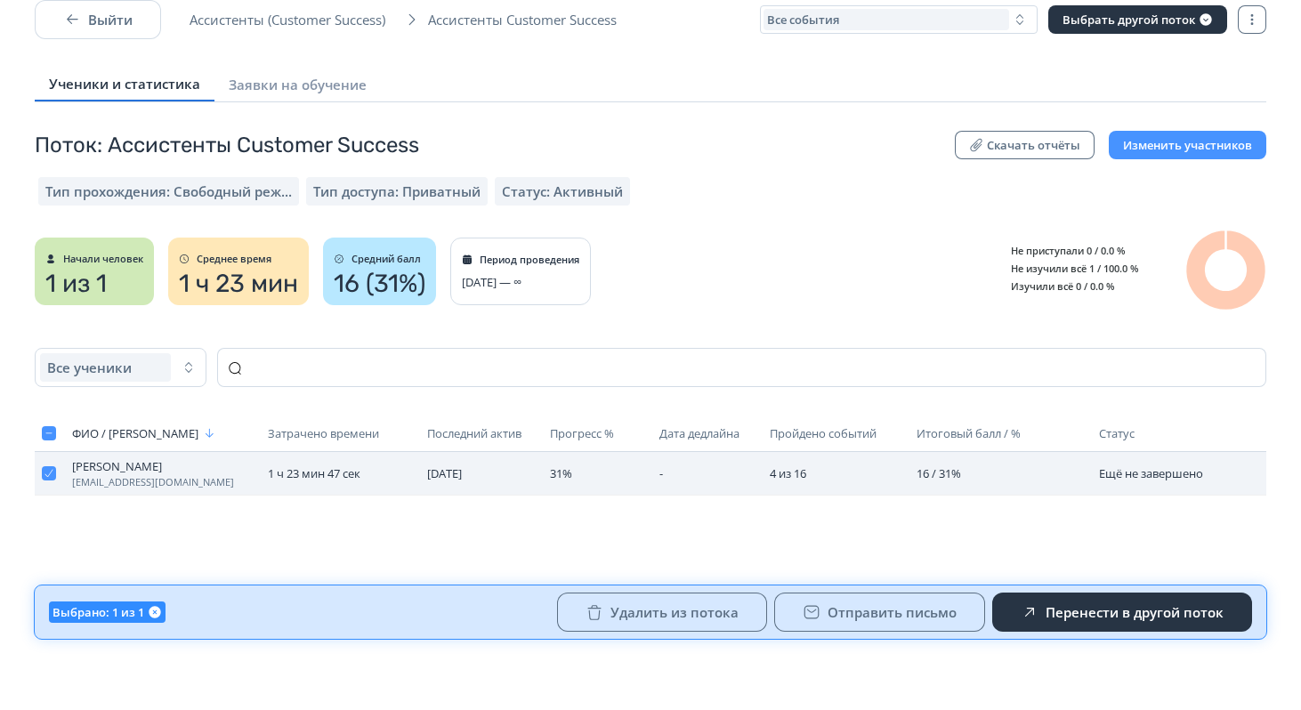
click at [94, 466] on span "[PERSON_NAME]" at bounding box center [163, 466] width 182 height 14
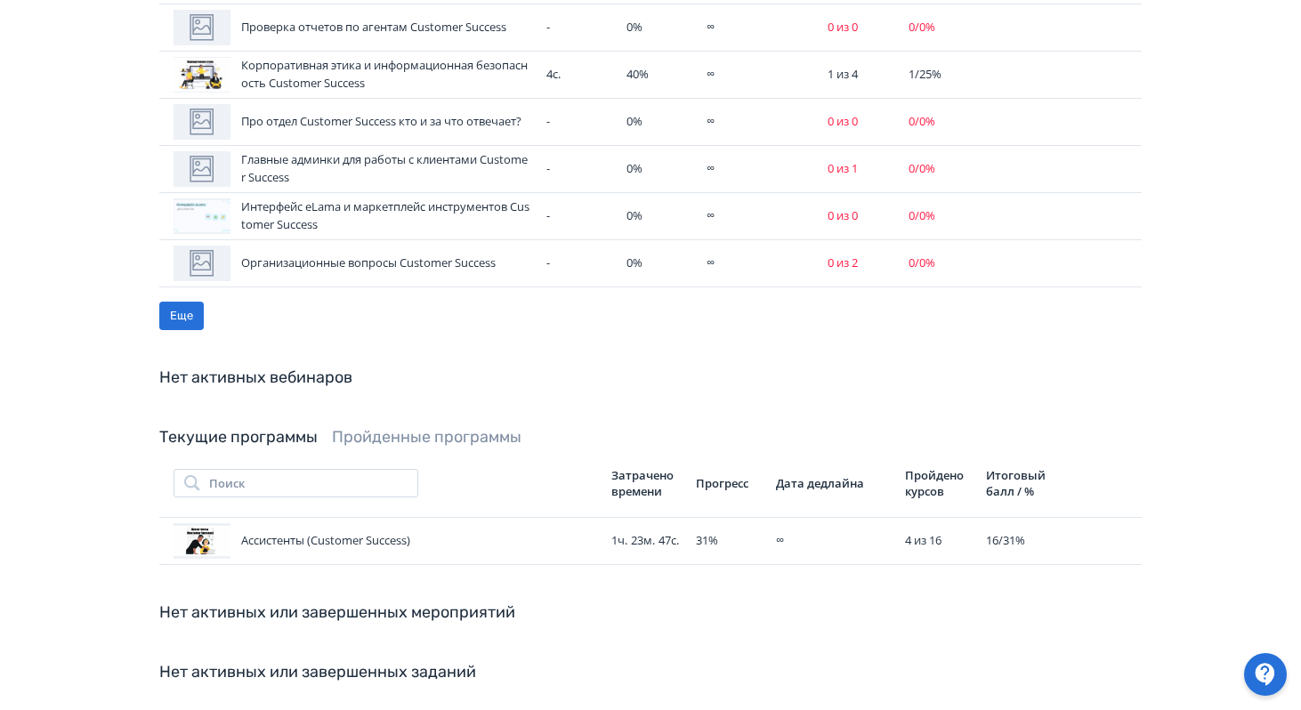
scroll to position [980, 0]
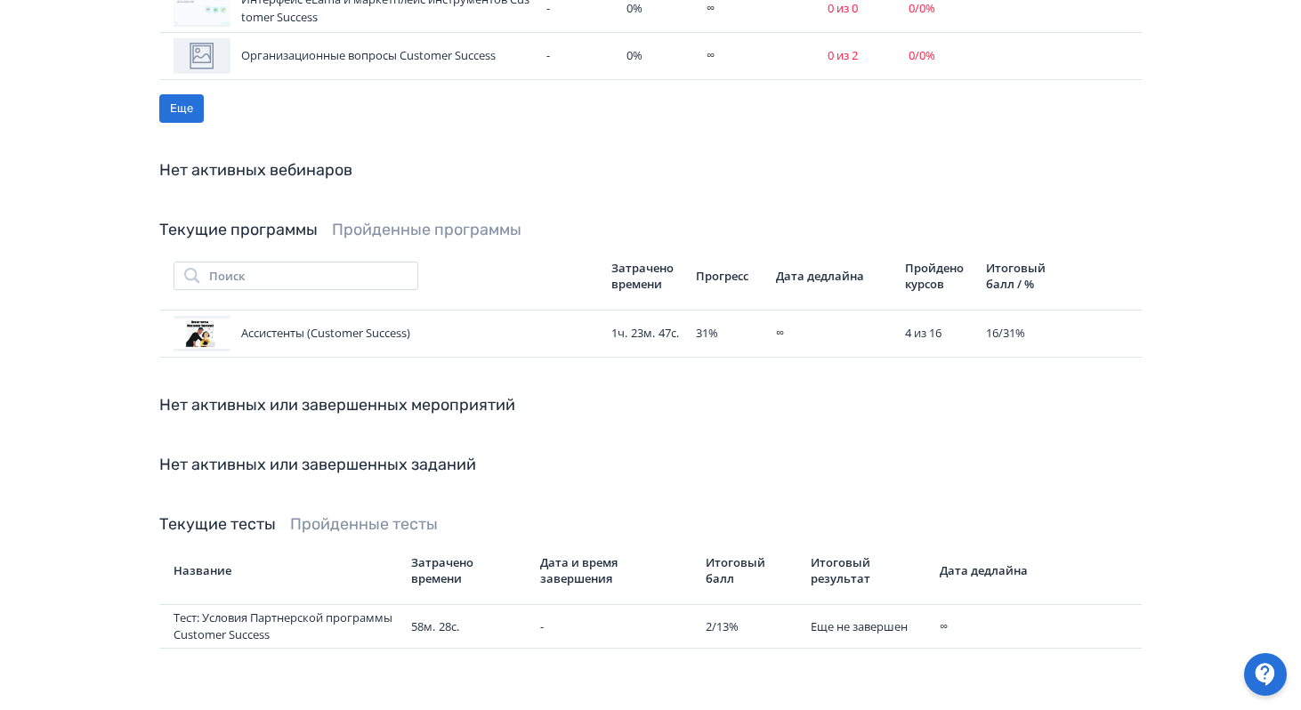
click at [374, 514] on link "Пройденные тесты" at bounding box center [364, 524] width 148 height 20
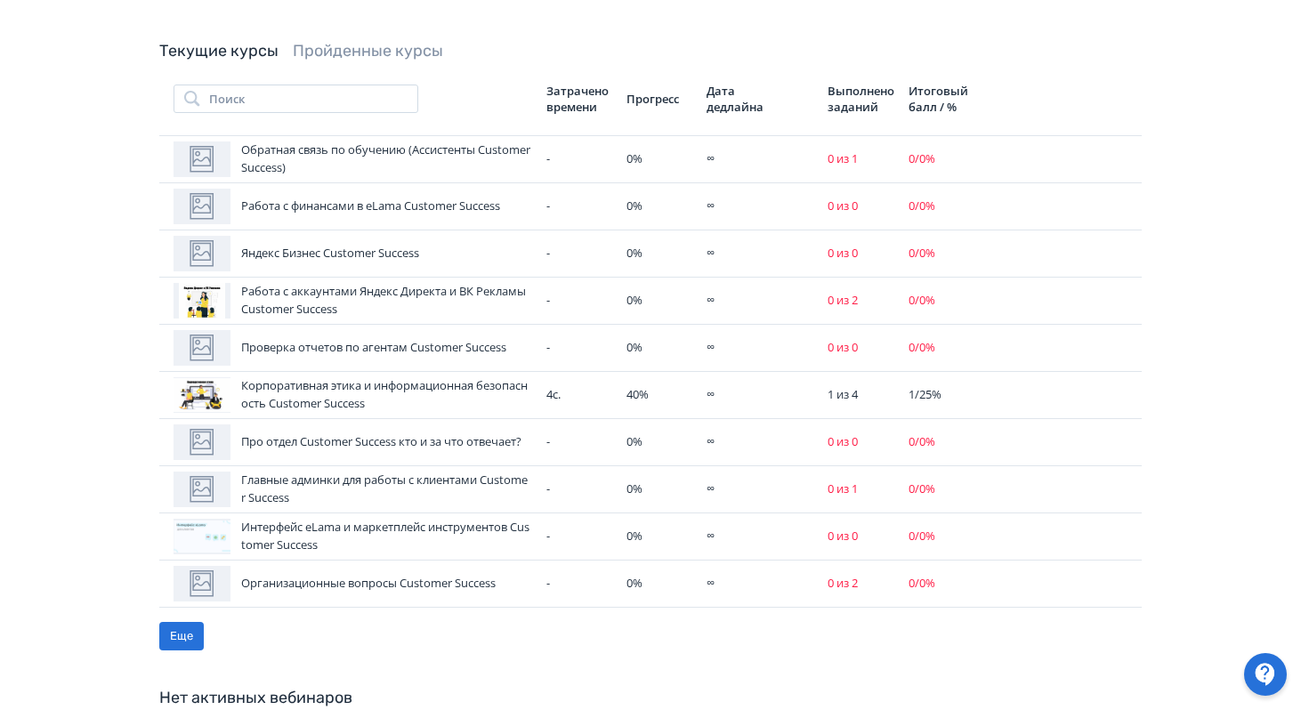
scroll to position [456, 0]
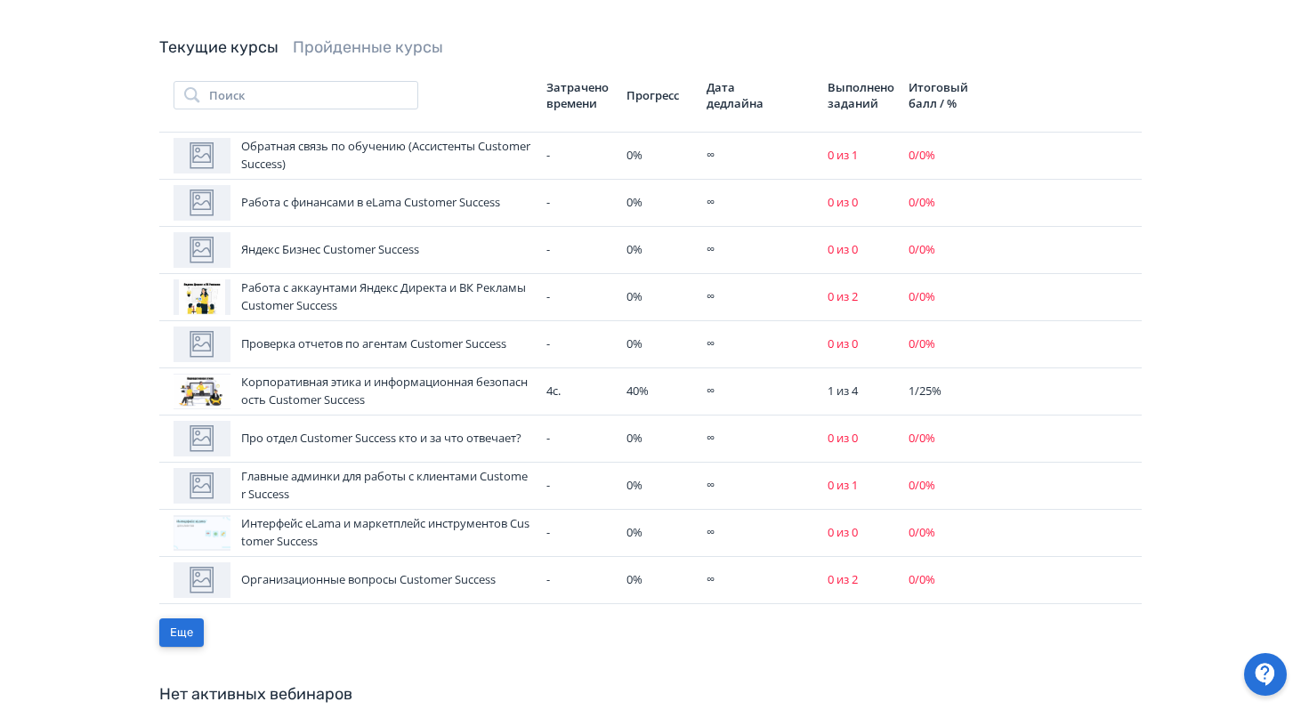
click at [190, 621] on button "Еще" at bounding box center [181, 632] width 44 height 28
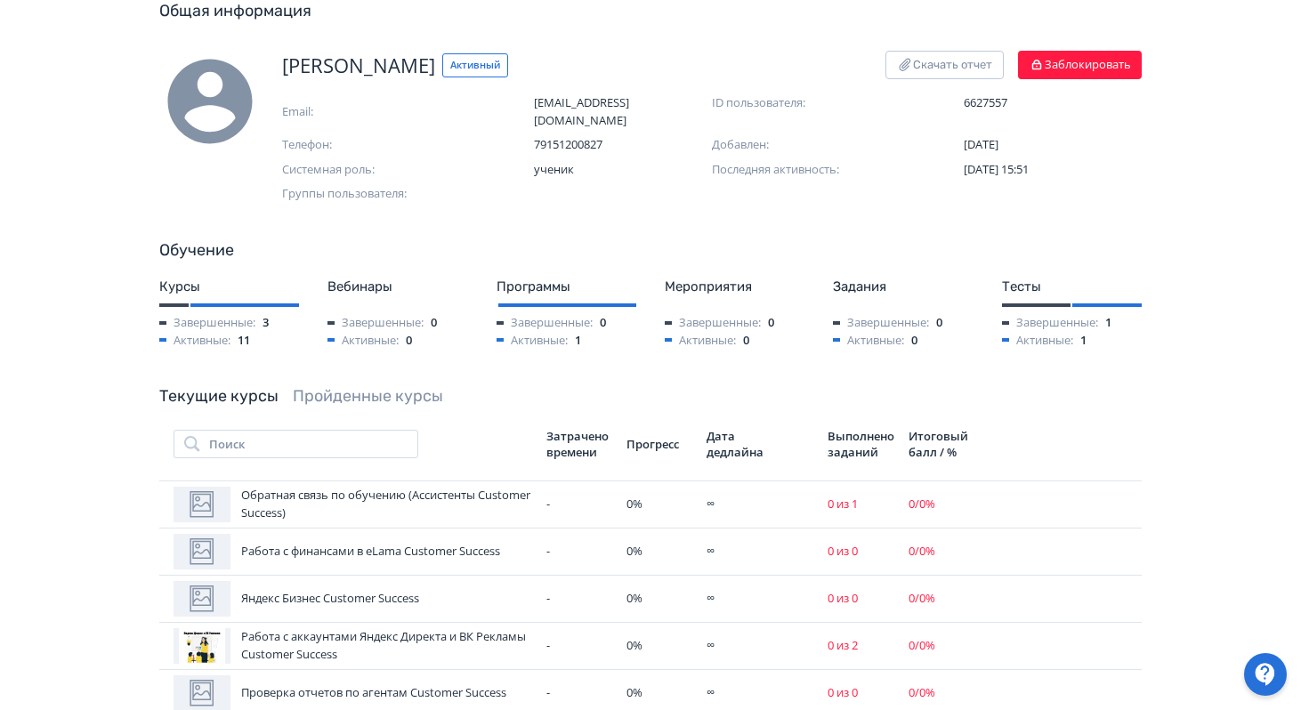
scroll to position [0, 0]
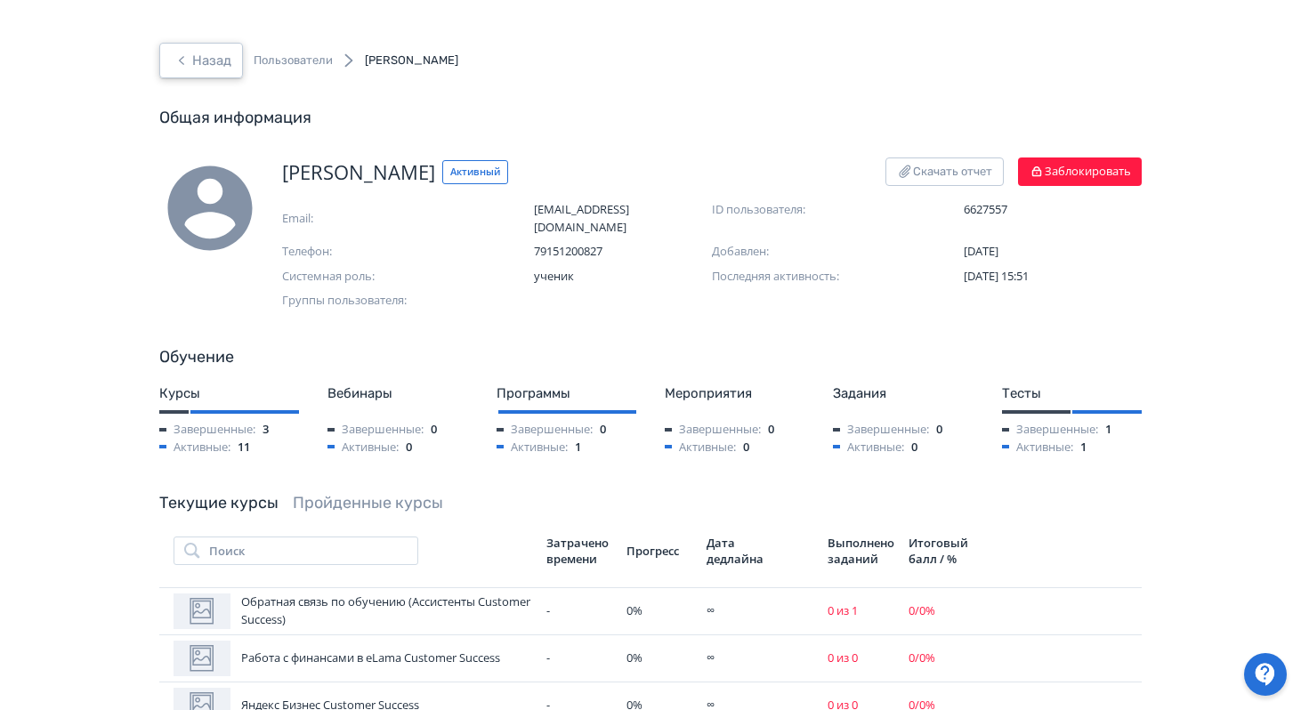
click at [238, 50] on button "Назад" at bounding box center [201, 61] width 84 height 36
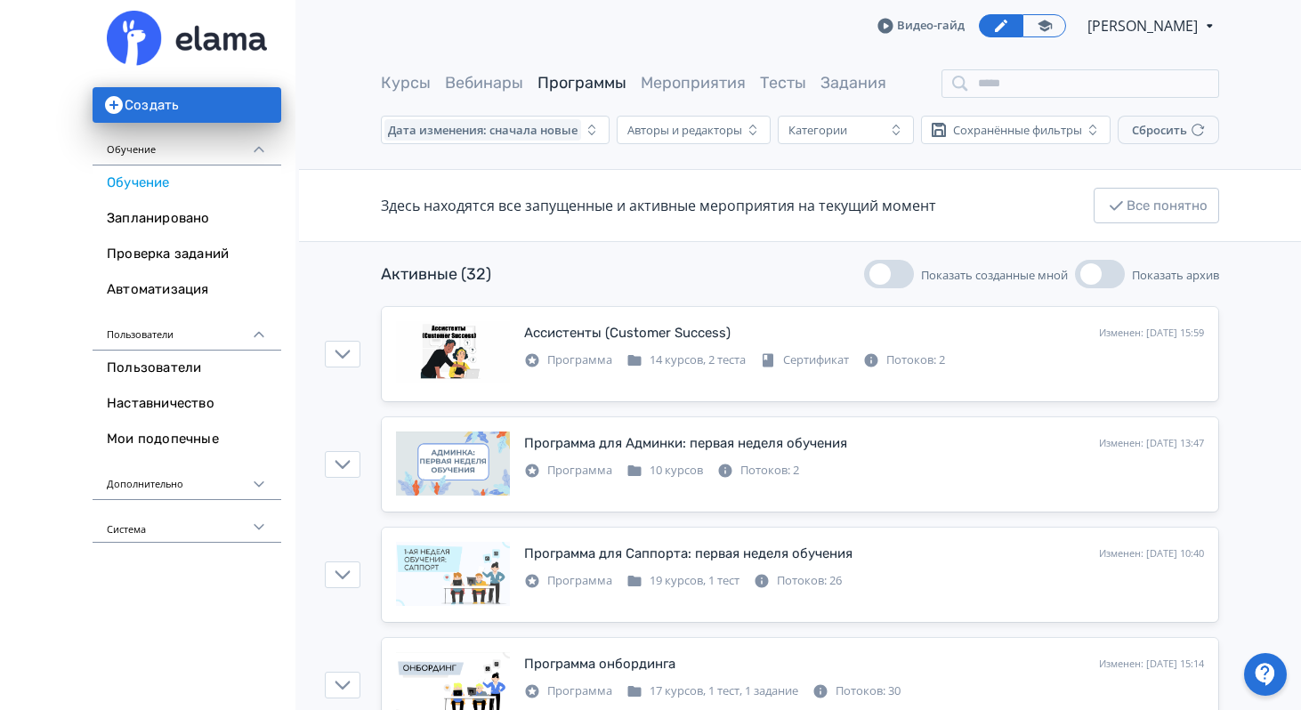
click at [238, 484] on div "Дополнительно" at bounding box center [187, 478] width 189 height 43
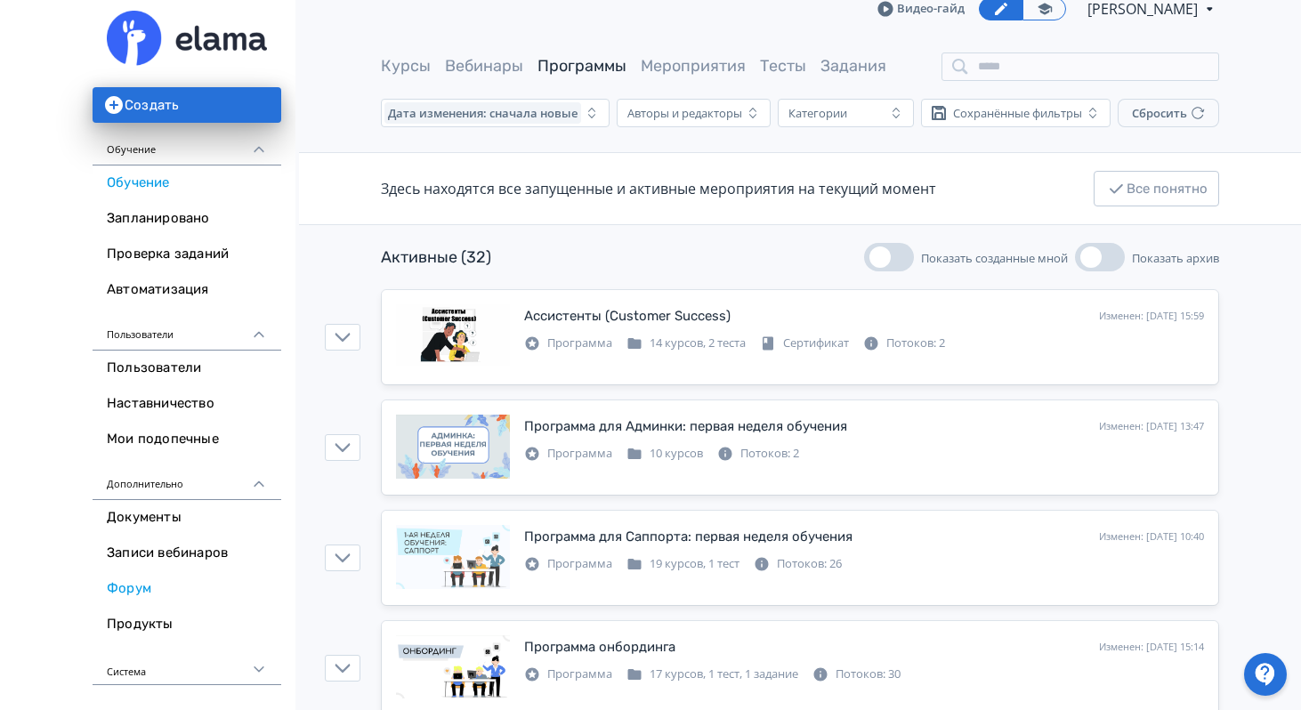
scroll to position [25, 0]
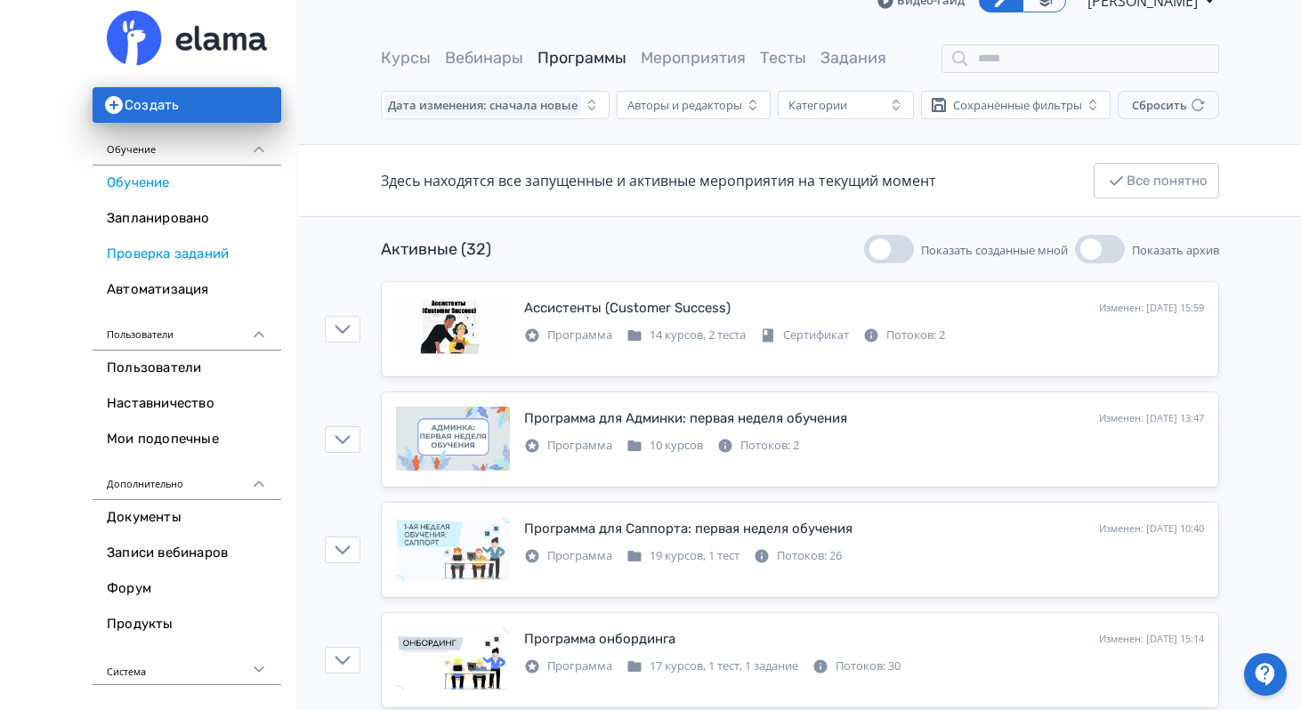
click at [218, 248] on link "Проверка заданий" at bounding box center [187, 255] width 189 height 36
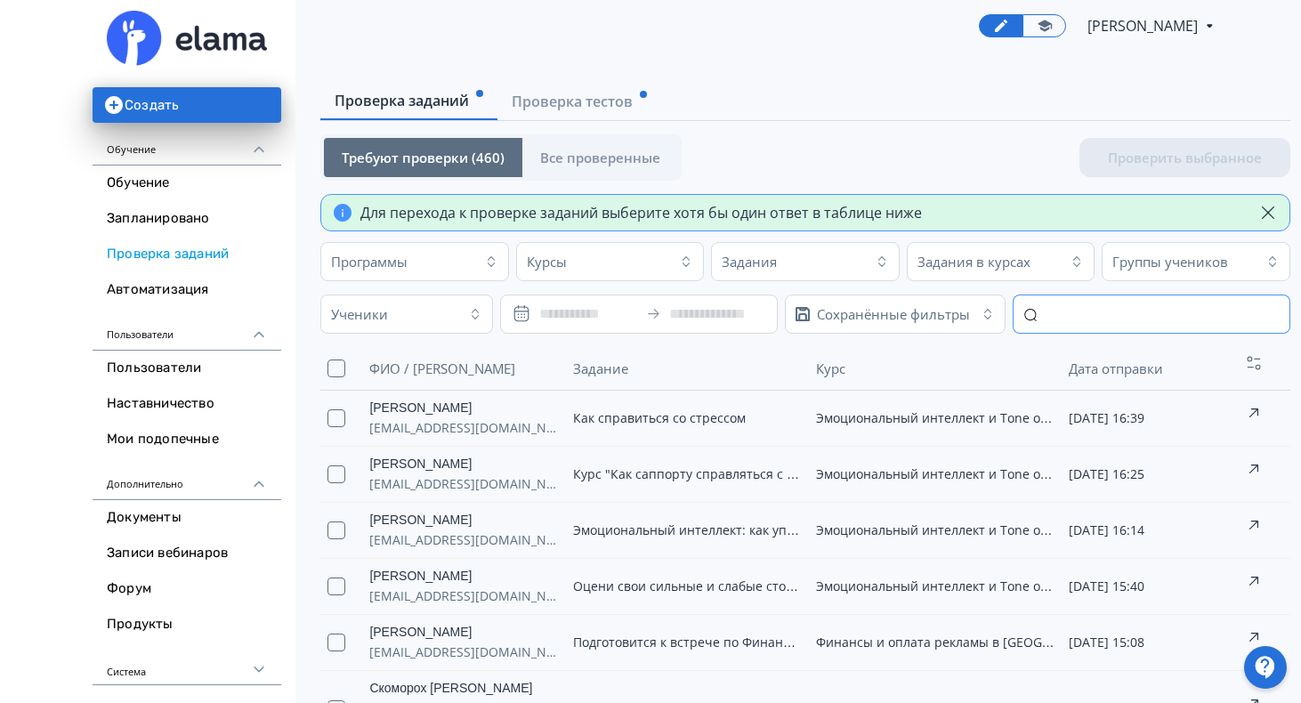
click at [1062, 312] on input "text" at bounding box center [1152, 314] width 278 height 39
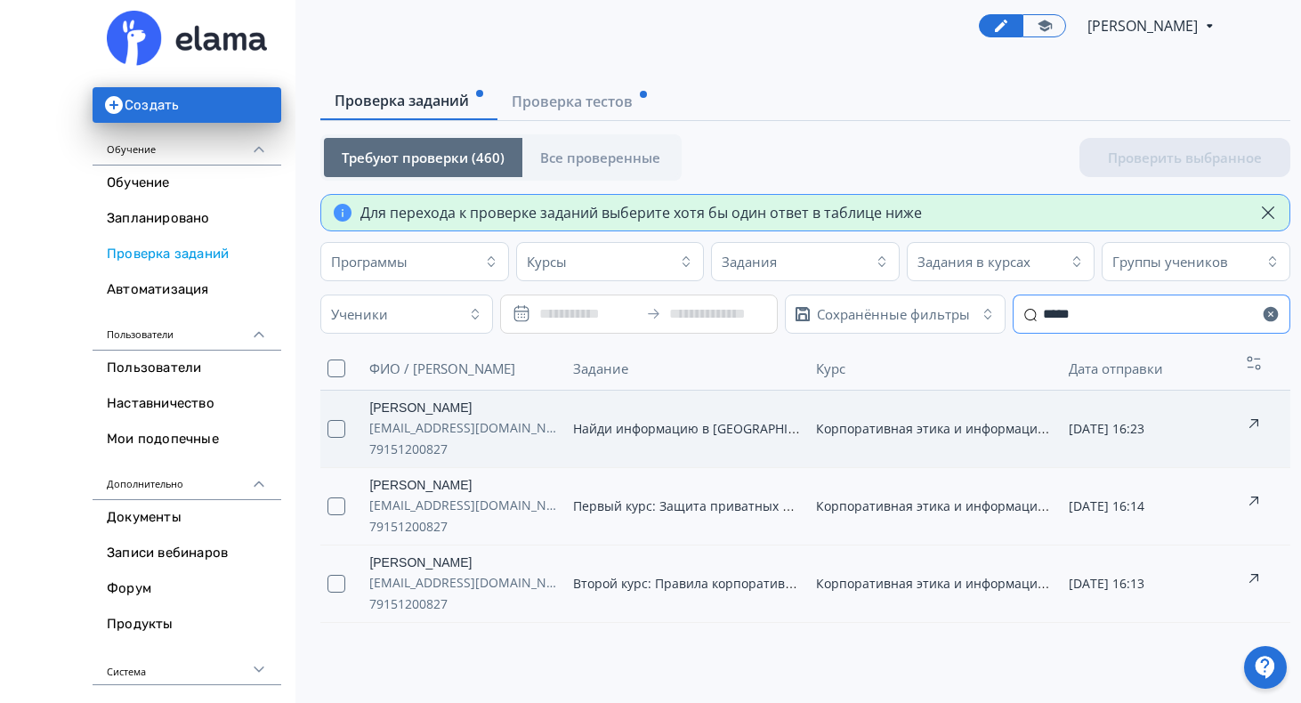
scroll to position [7, 0]
type input "*****"
click at [608, 261] on div "Курсы" at bounding box center [595, 261] width 148 height 28
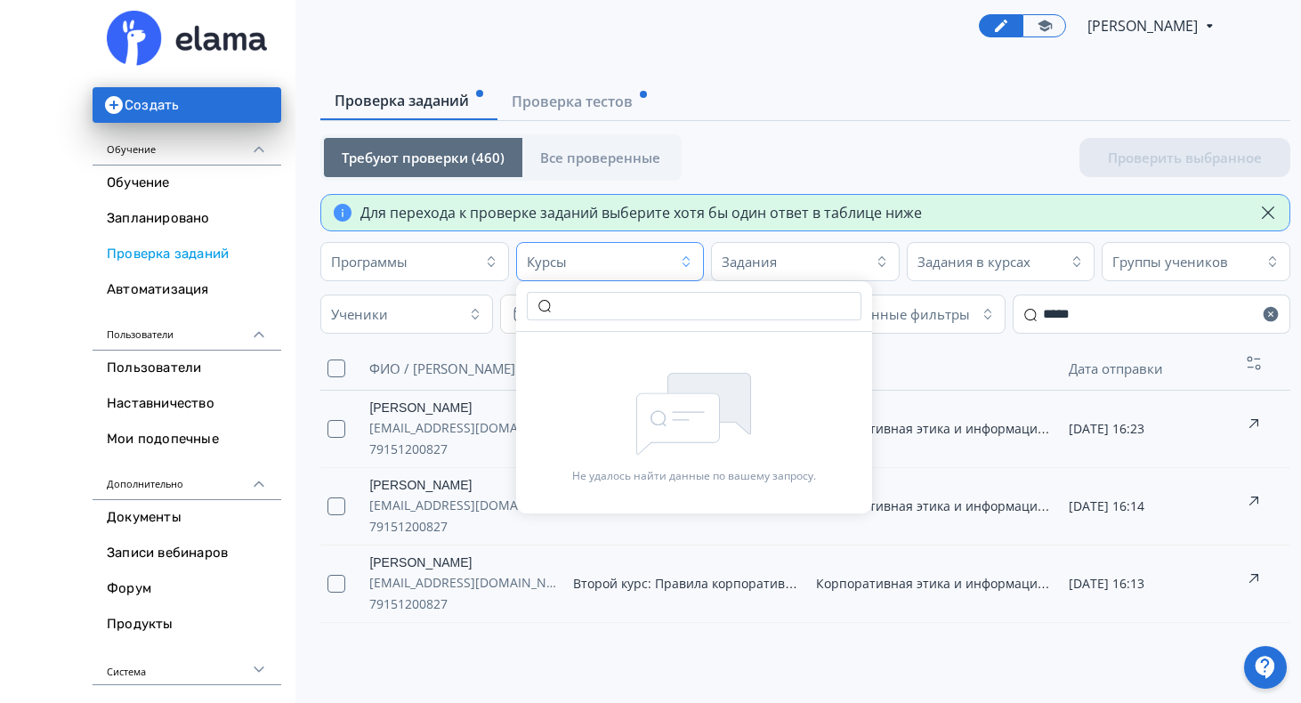
click at [608, 261] on div "Курсы" at bounding box center [595, 261] width 148 height 28
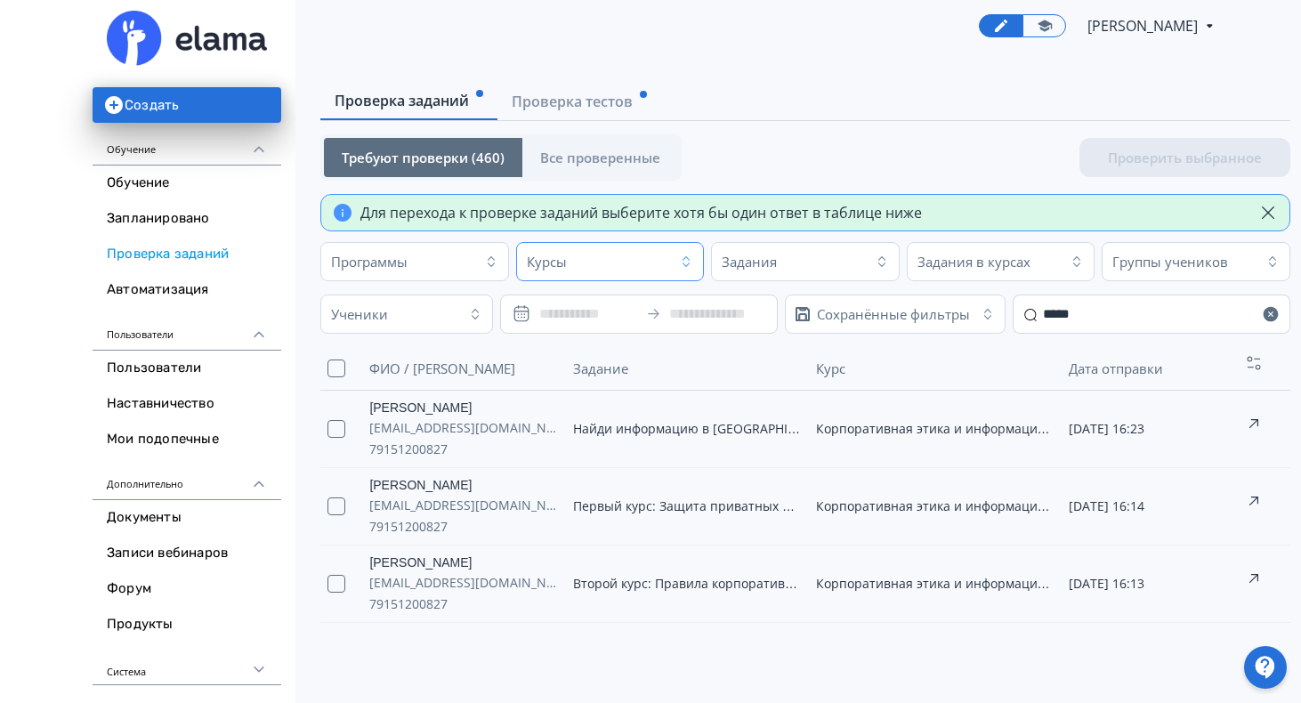
click at [607, 259] on div "Курсы" at bounding box center [595, 261] width 148 height 28
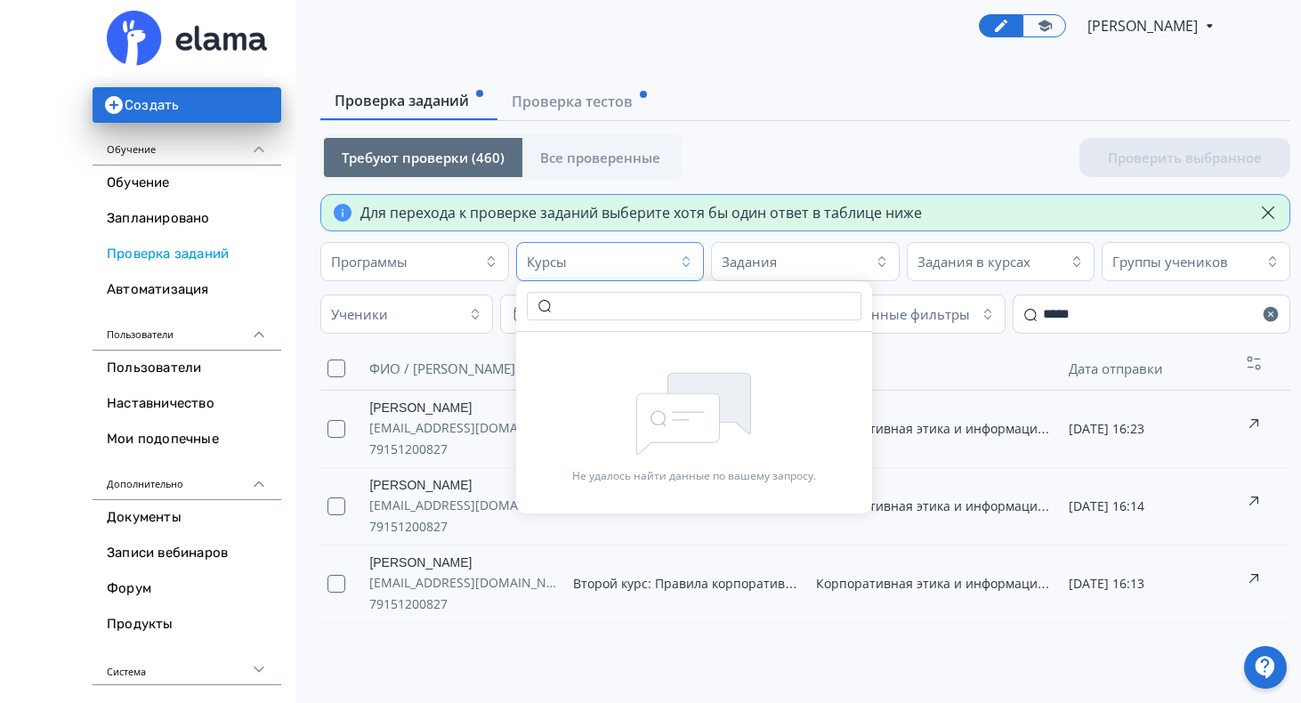
click at [607, 259] on div "Курсы" at bounding box center [595, 261] width 148 height 28
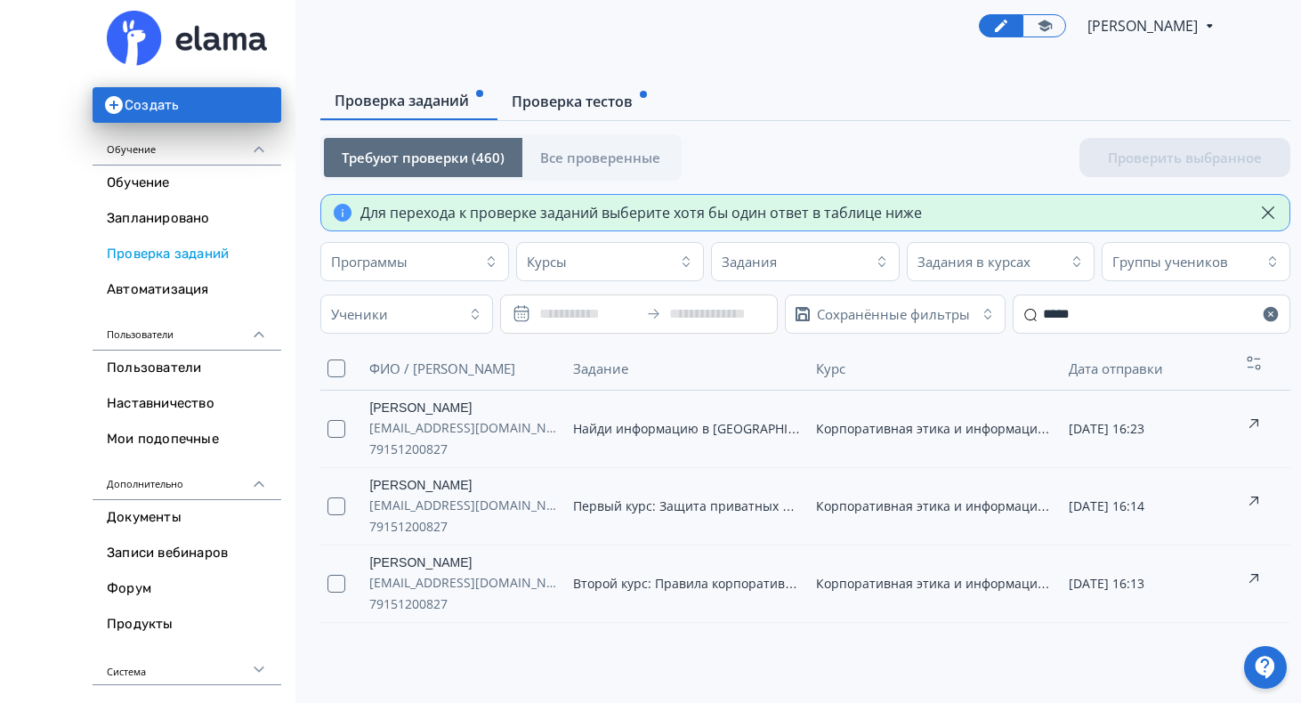
click at [585, 98] on span "Проверка тестов" at bounding box center [572, 101] width 121 height 21
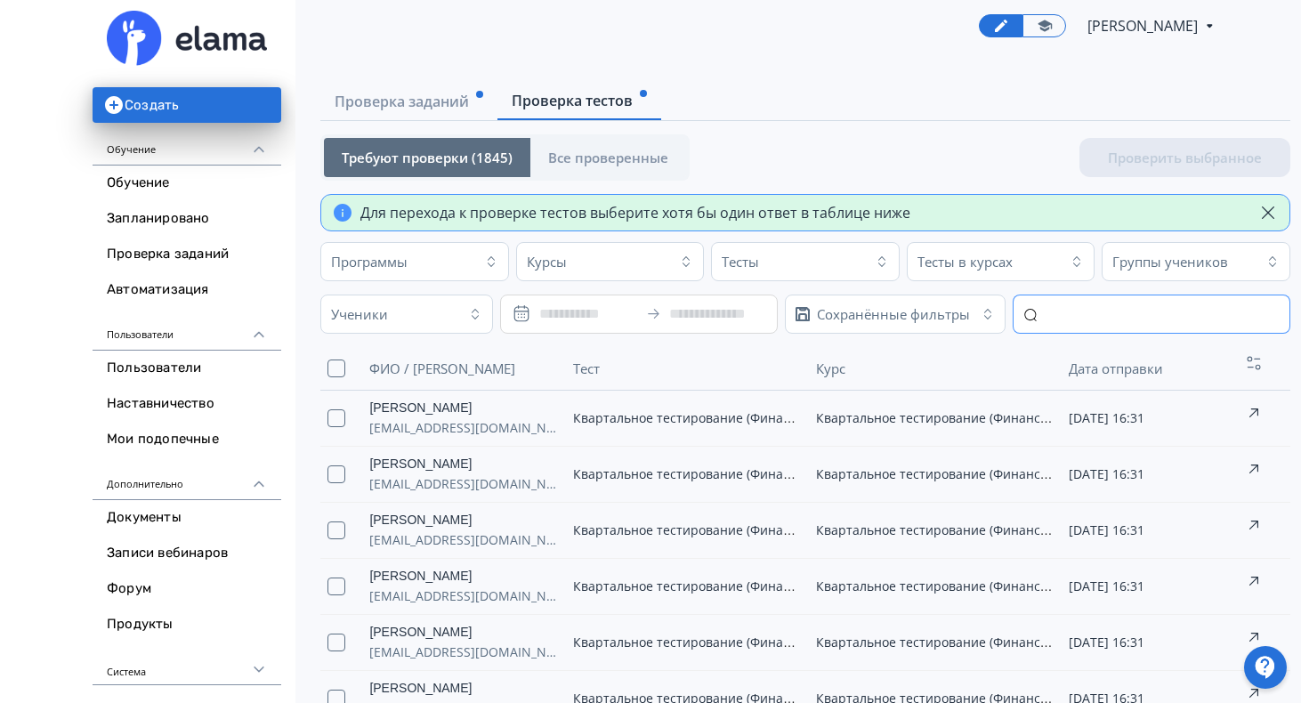
click at [1090, 321] on input "text" at bounding box center [1152, 314] width 278 height 39
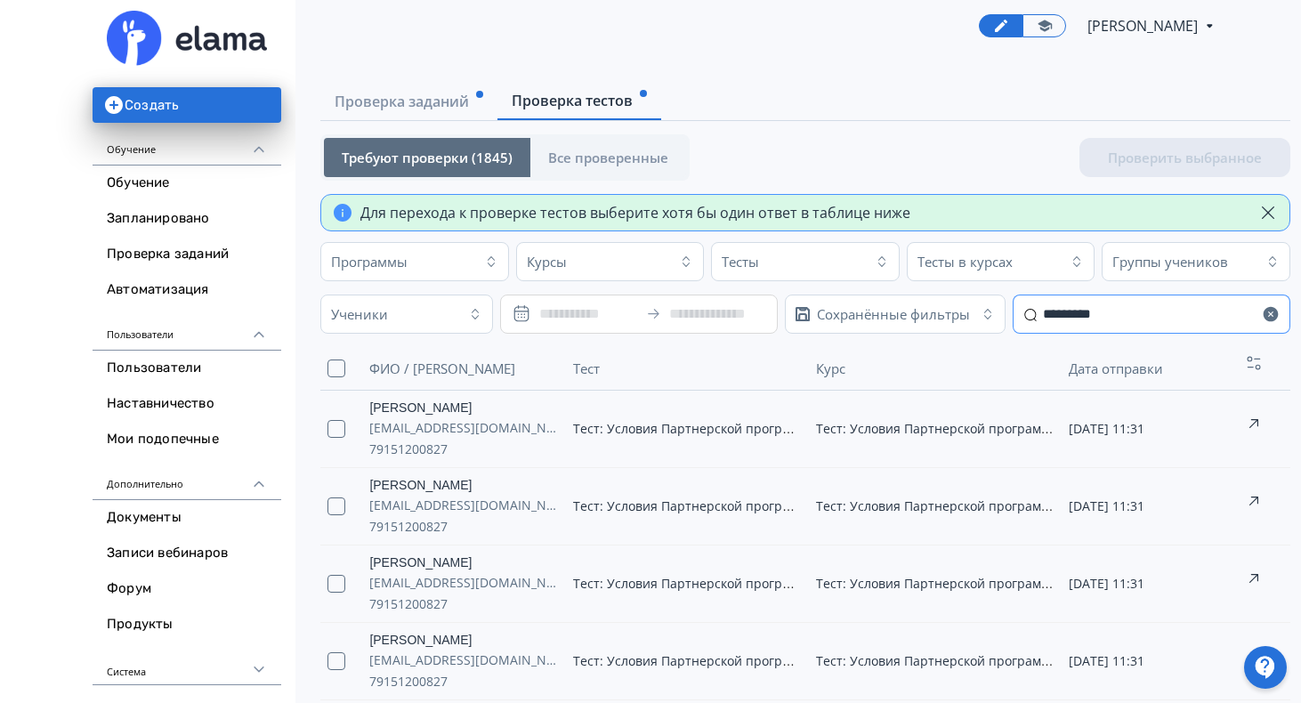
type input "*********"
click at [424, 405] on link "[PERSON_NAME]" at bounding box center [464, 408] width 190 height 20
click at [340, 427] on button "button" at bounding box center [336, 429] width 18 height 18
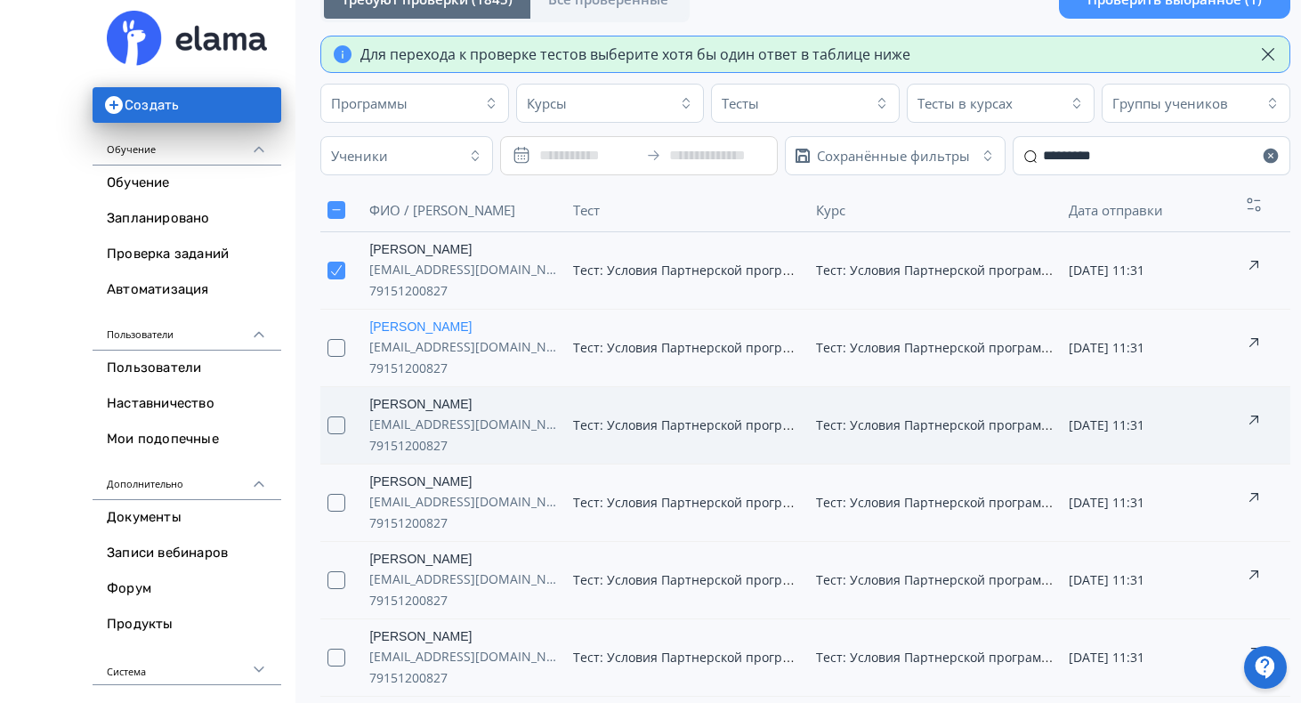
scroll to position [190, 0]
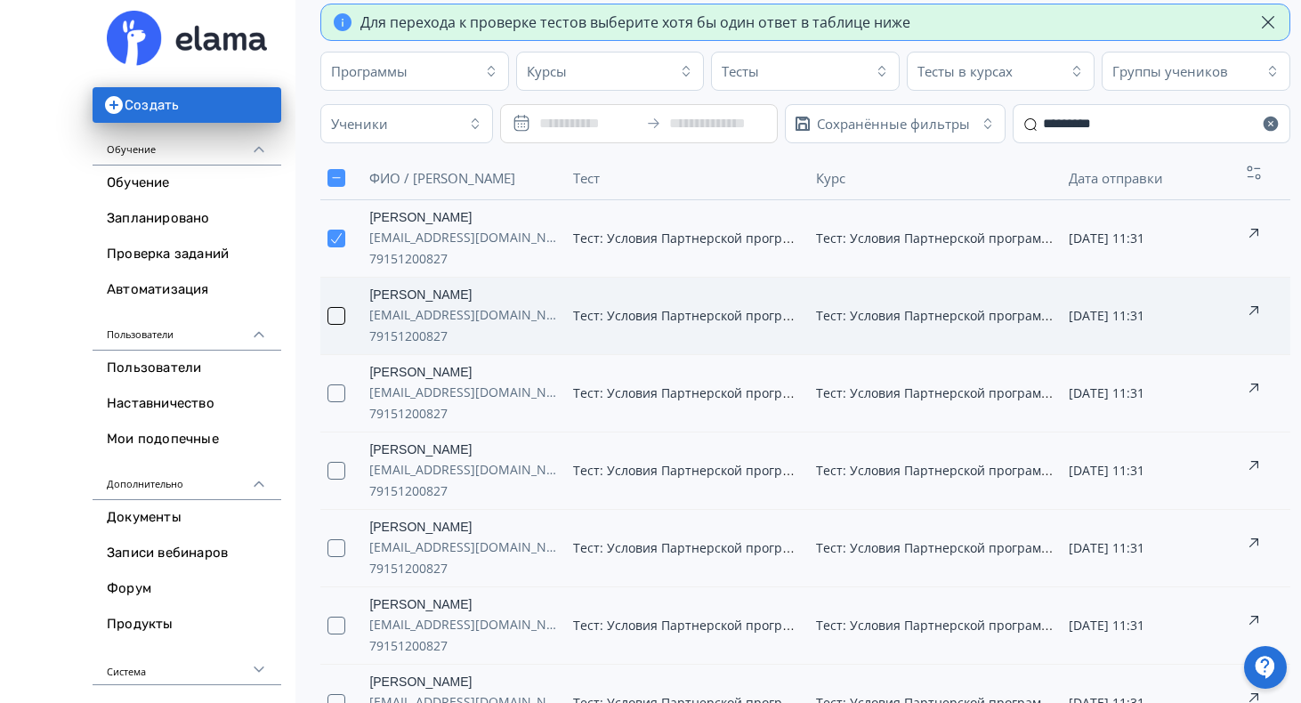
click at [333, 319] on button "button" at bounding box center [336, 316] width 18 height 18
click at [333, 402] on td at bounding box center [341, 393] width 42 height 77
click at [332, 476] on button "button" at bounding box center [336, 471] width 18 height 18
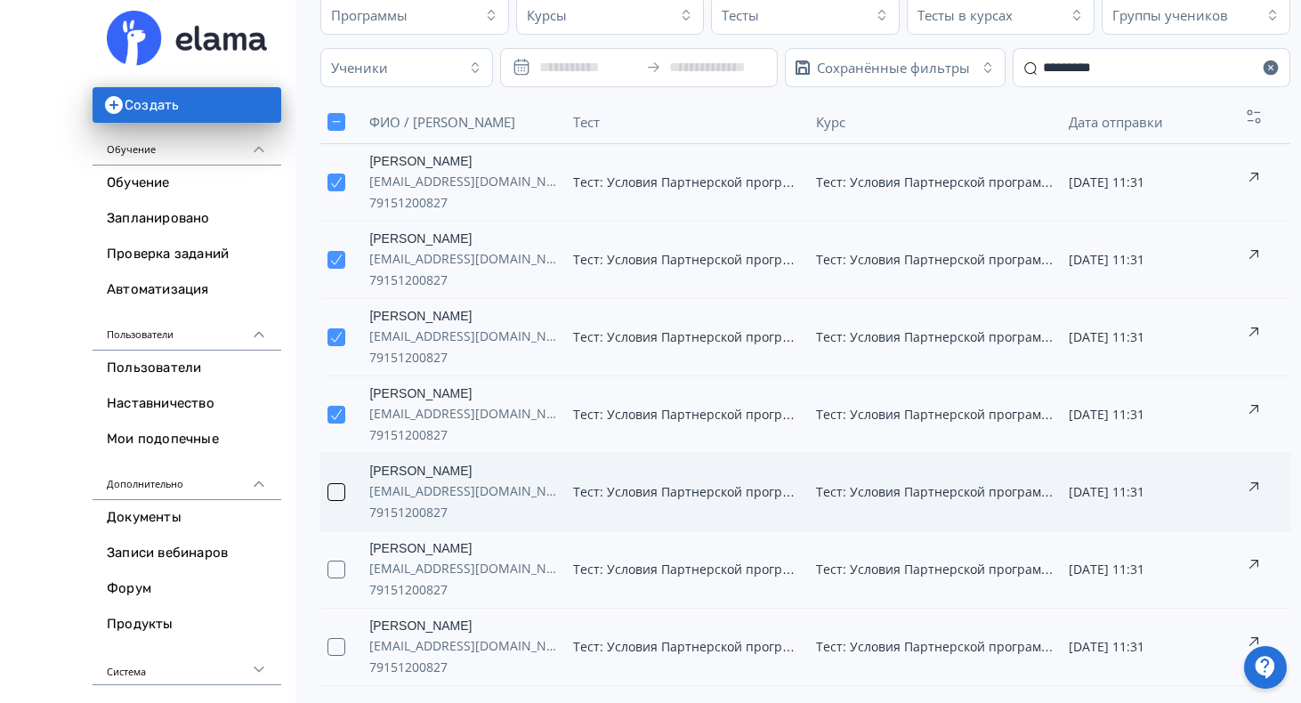
click at [335, 497] on button "button" at bounding box center [336, 492] width 18 height 18
click at [335, 569] on button "button" at bounding box center [336, 570] width 18 height 18
click at [336, 645] on button "button" at bounding box center [336, 647] width 18 height 18
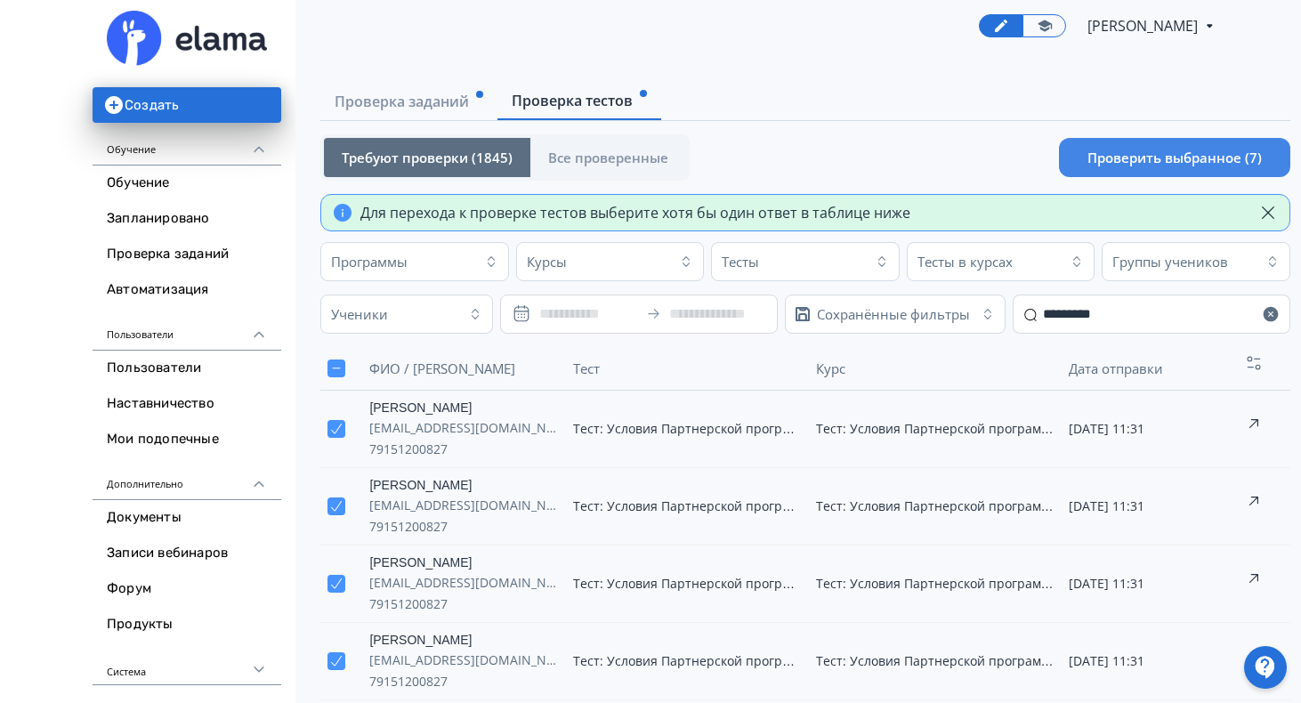
click at [1190, 157] on button "Проверить выбранное (7)" at bounding box center [1174, 157] width 231 height 39
